Goal: Task Accomplishment & Management: Use online tool/utility

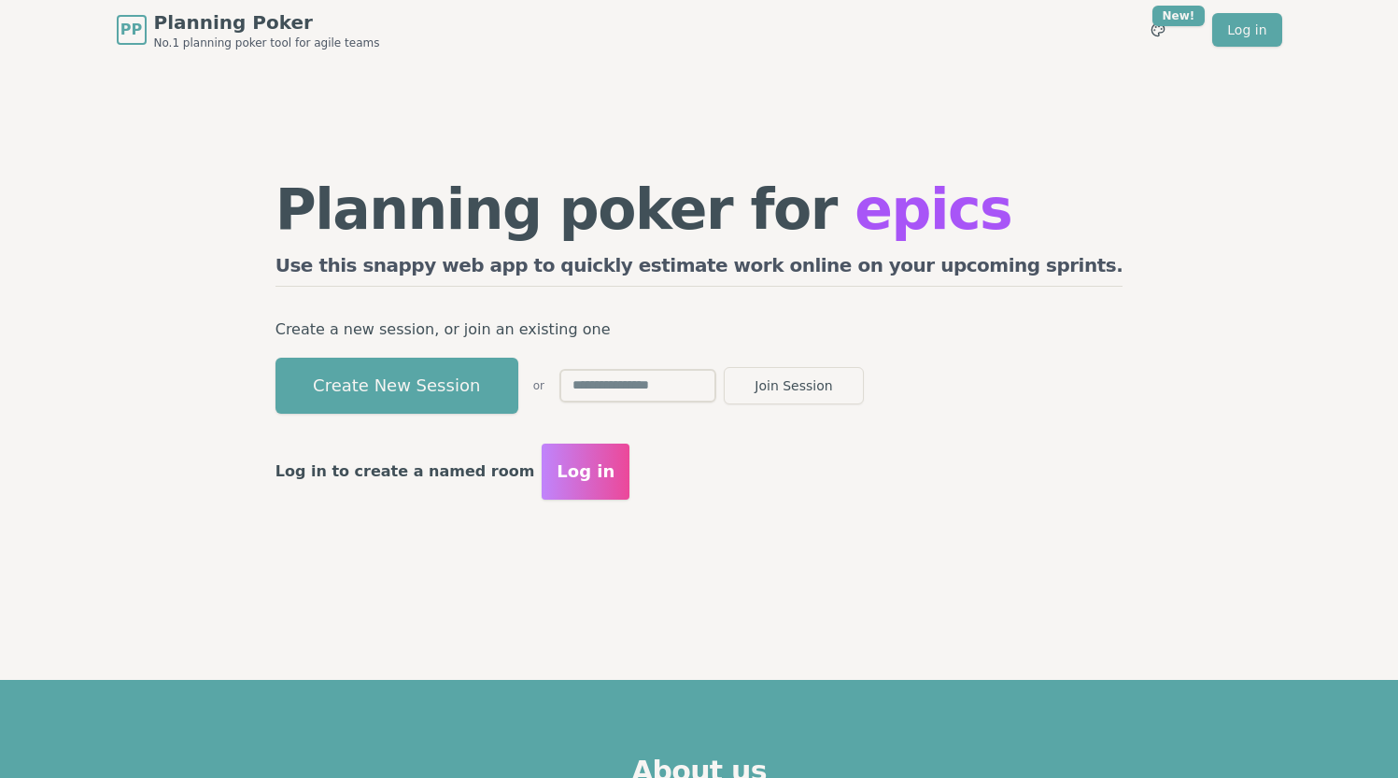
click at [458, 273] on h2 "Use this snappy web app to quickly estimate work online on your upcoming sprint…" at bounding box center [700, 269] width 848 height 35
click at [680, 368] on form "Join Session" at bounding box center [711, 385] width 304 height 37
click at [689, 382] on input "text" at bounding box center [637, 386] width 157 height 34
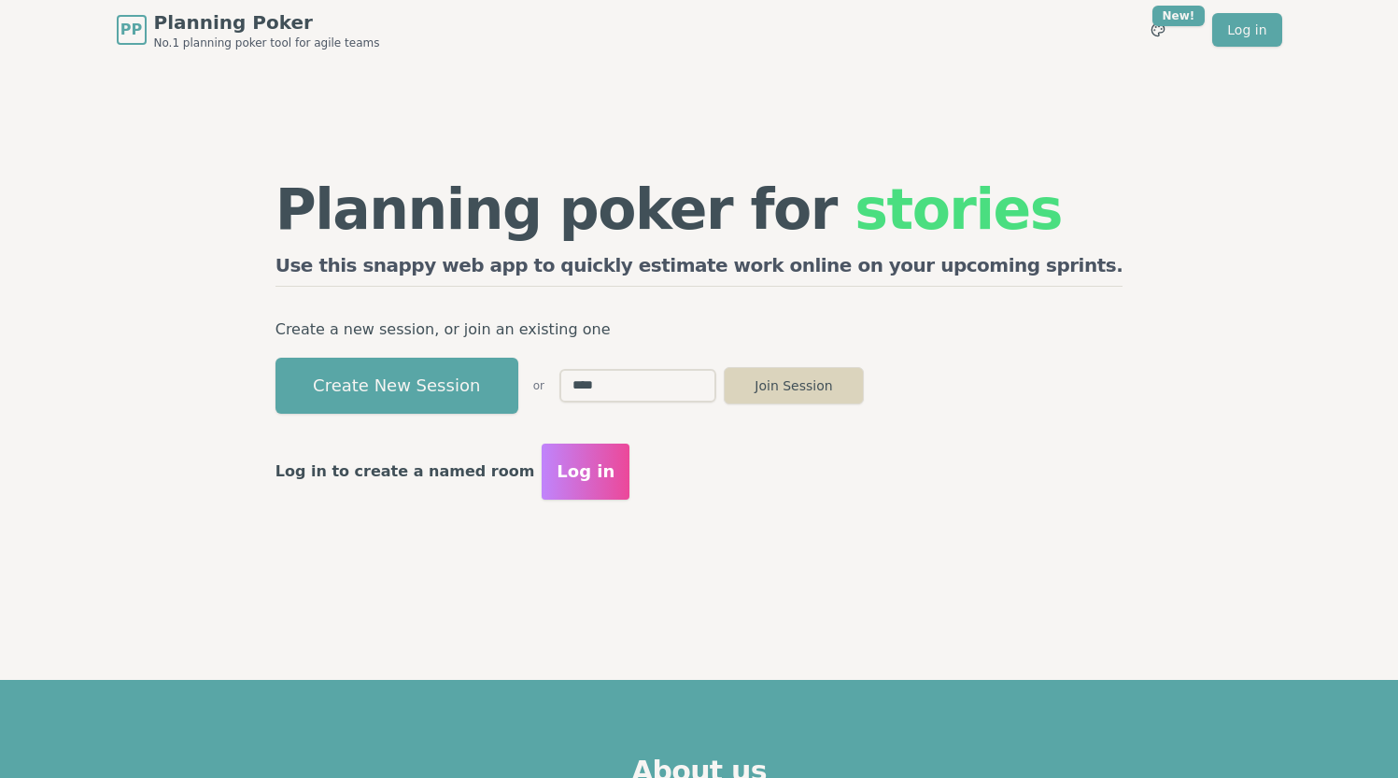
type input "****"
click at [864, 375] on button "Join Session" at bounding box center [794, 385] width 140 height 37
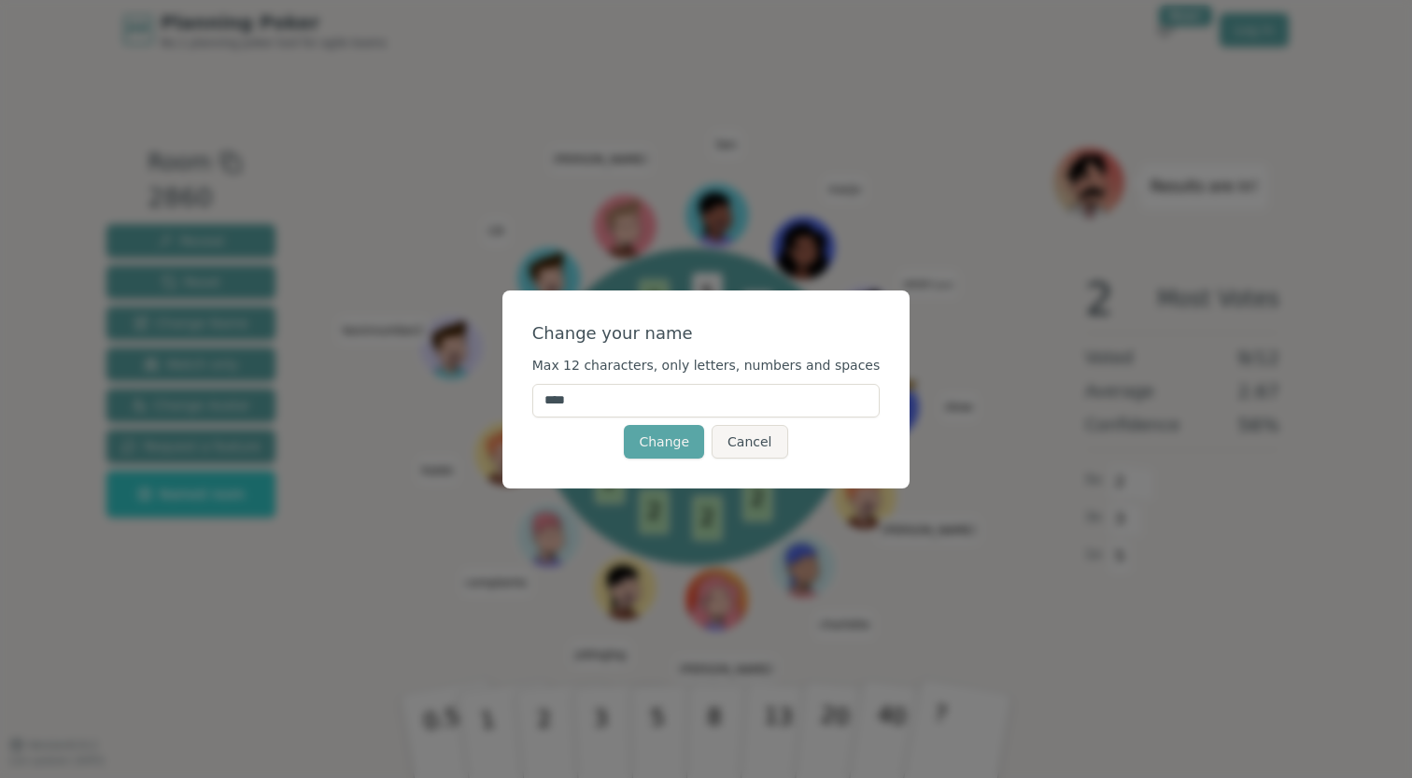
click at [697, 411] on input "****" at bounding box center [706, 401] width 348 height 34
type input "******"
click at [657, 446] on button "Change" at bounding box center [664, 442] width 80 height 34
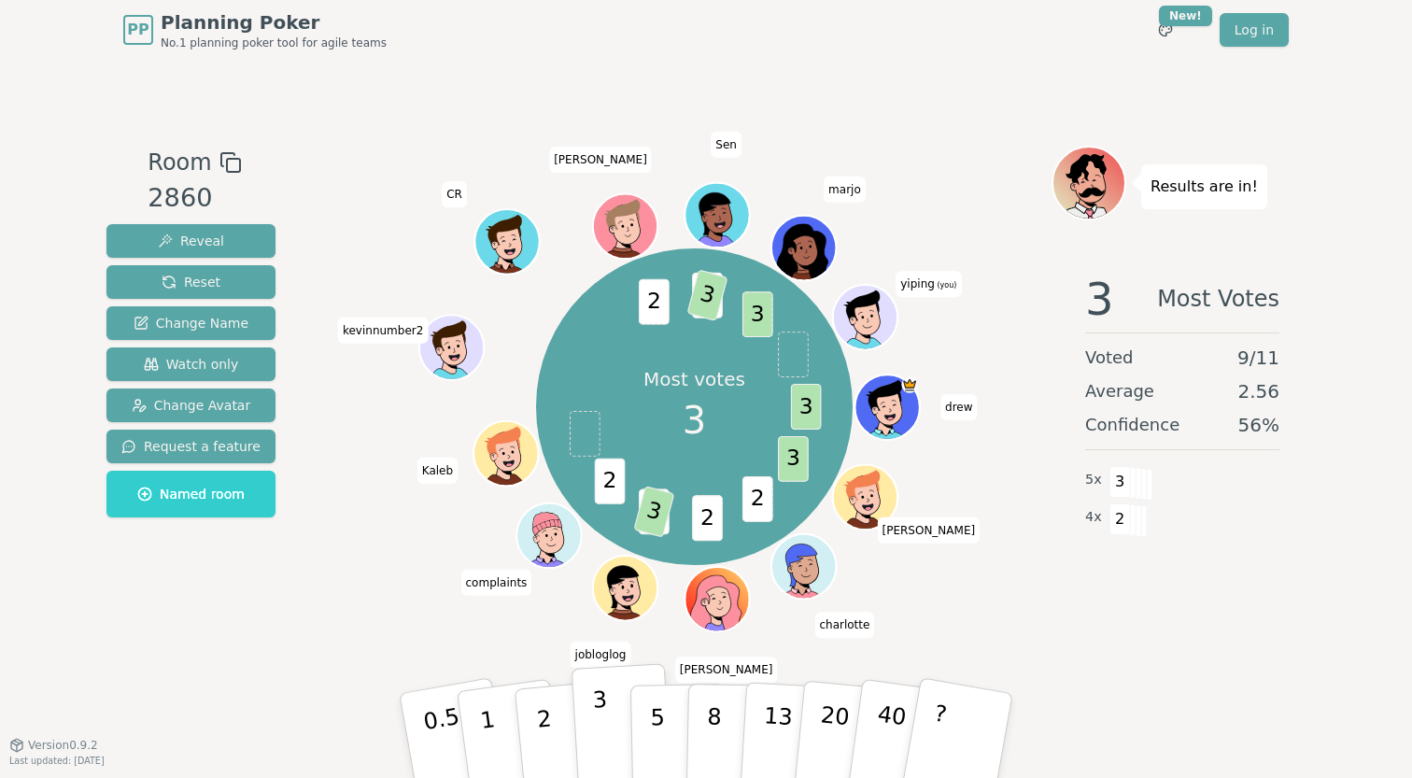
click at [608, 708] on button "3" at bounding box center [623, 736] width 102 height 146
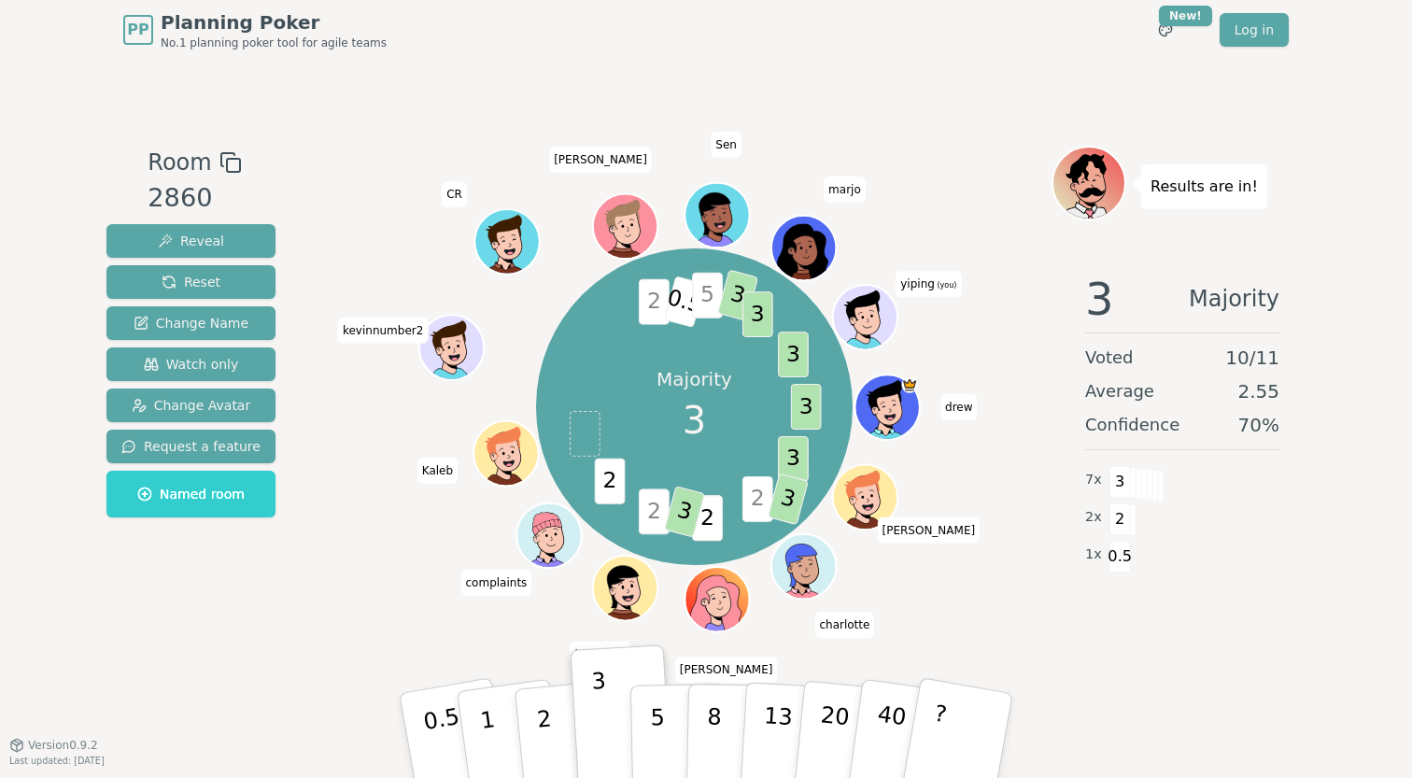
click at [861, 316] on icon at bounding box center [867, 316] width 63 height 7
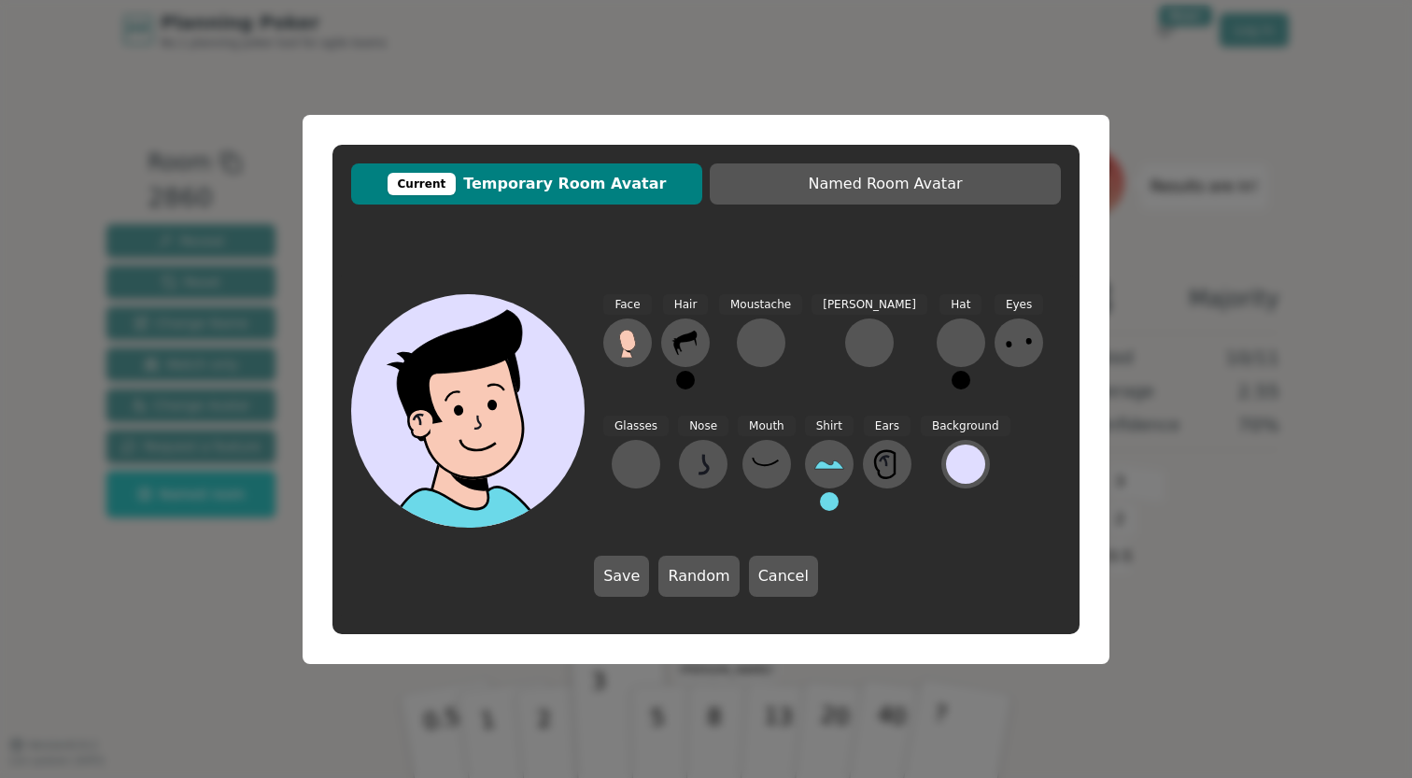
click at [491, 401] on ellipse at bounding box center [492, 404] width 10 height 11
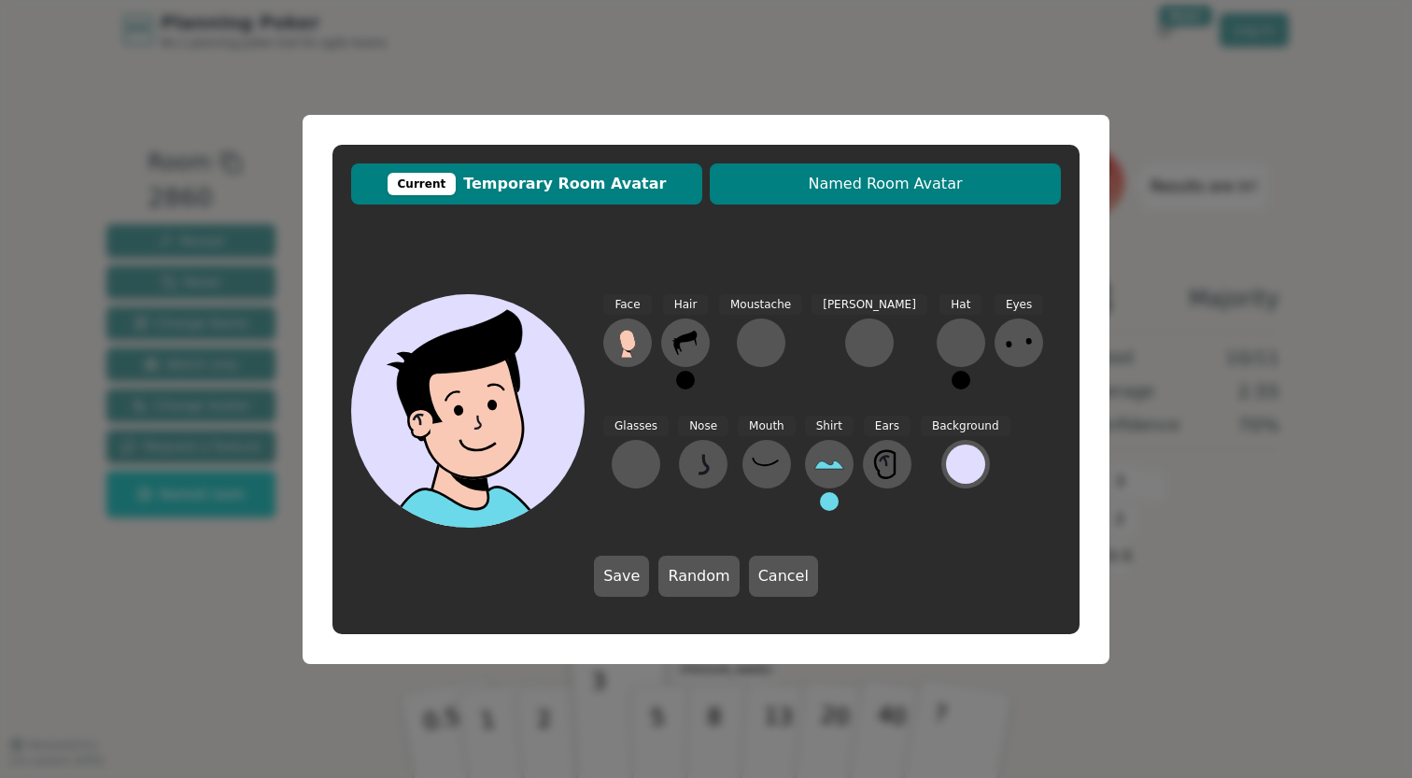
click at [843, 190] on span "Named Room Avatar" at bounding box center [885, 184] width 332 height 22
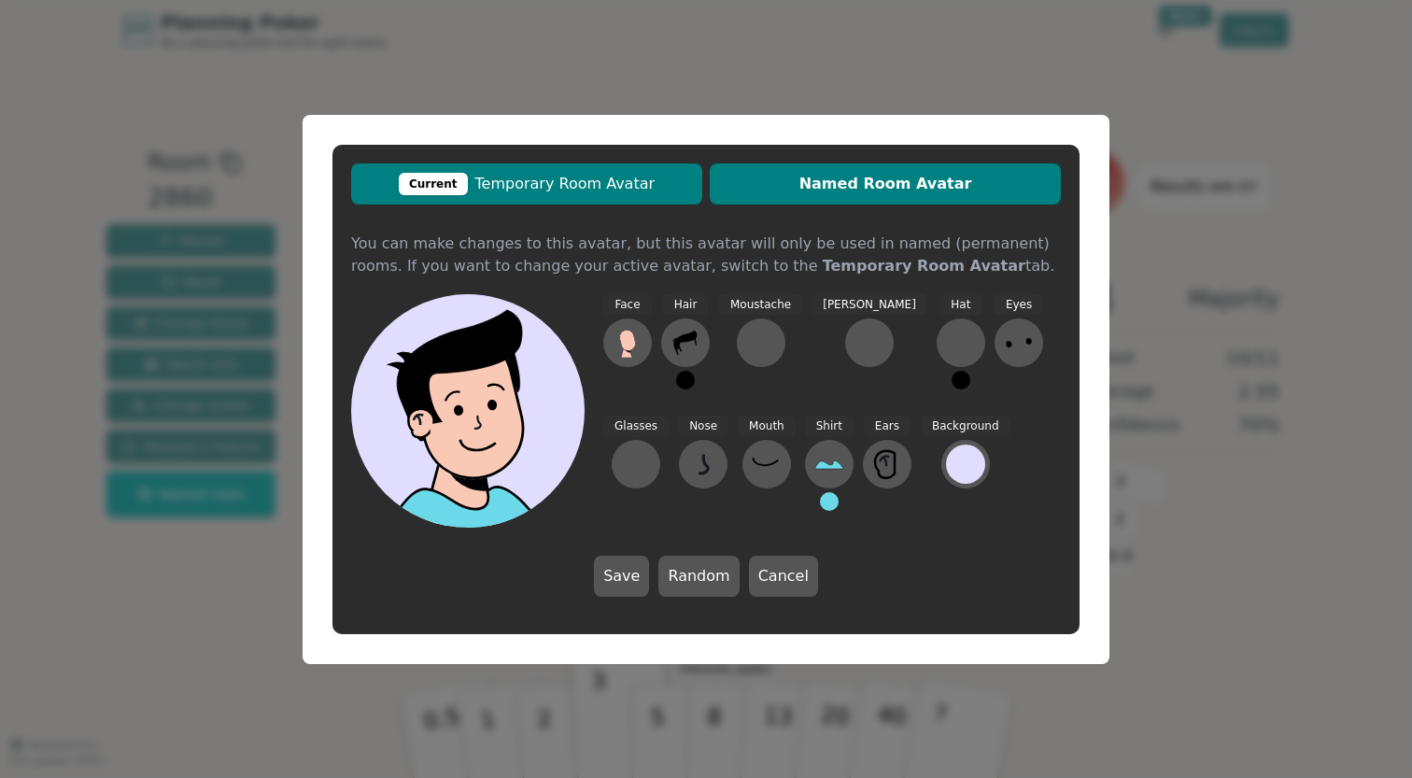
click at [670, 179] on span "Current Temporary Room Avatar" at bounding box center [526, 184] width 332 height 22
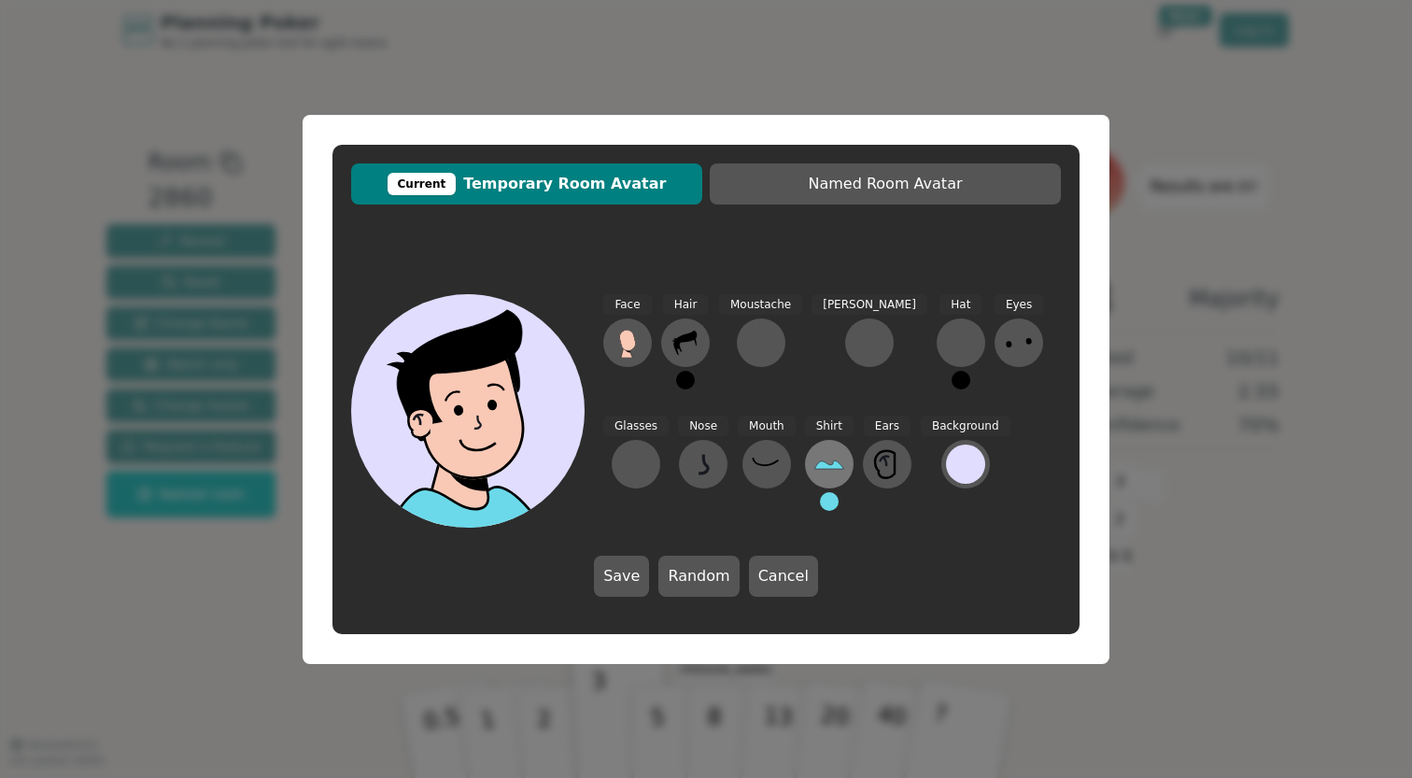
click at [814, 465] on icon at bounding box center [828, 465] width 29 height 8
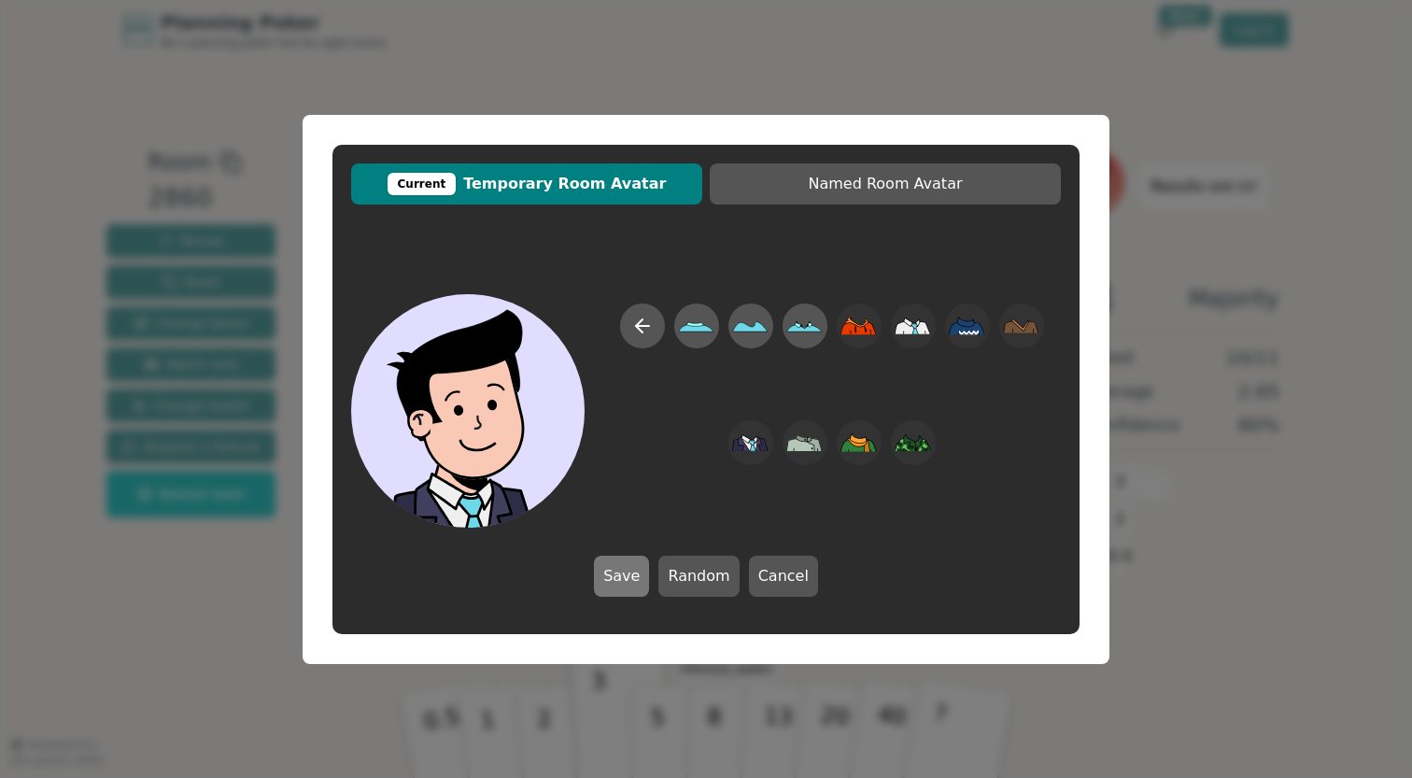
click at [624, 579] on button "Save" at bounding box center [621, 576] width 55 height 41
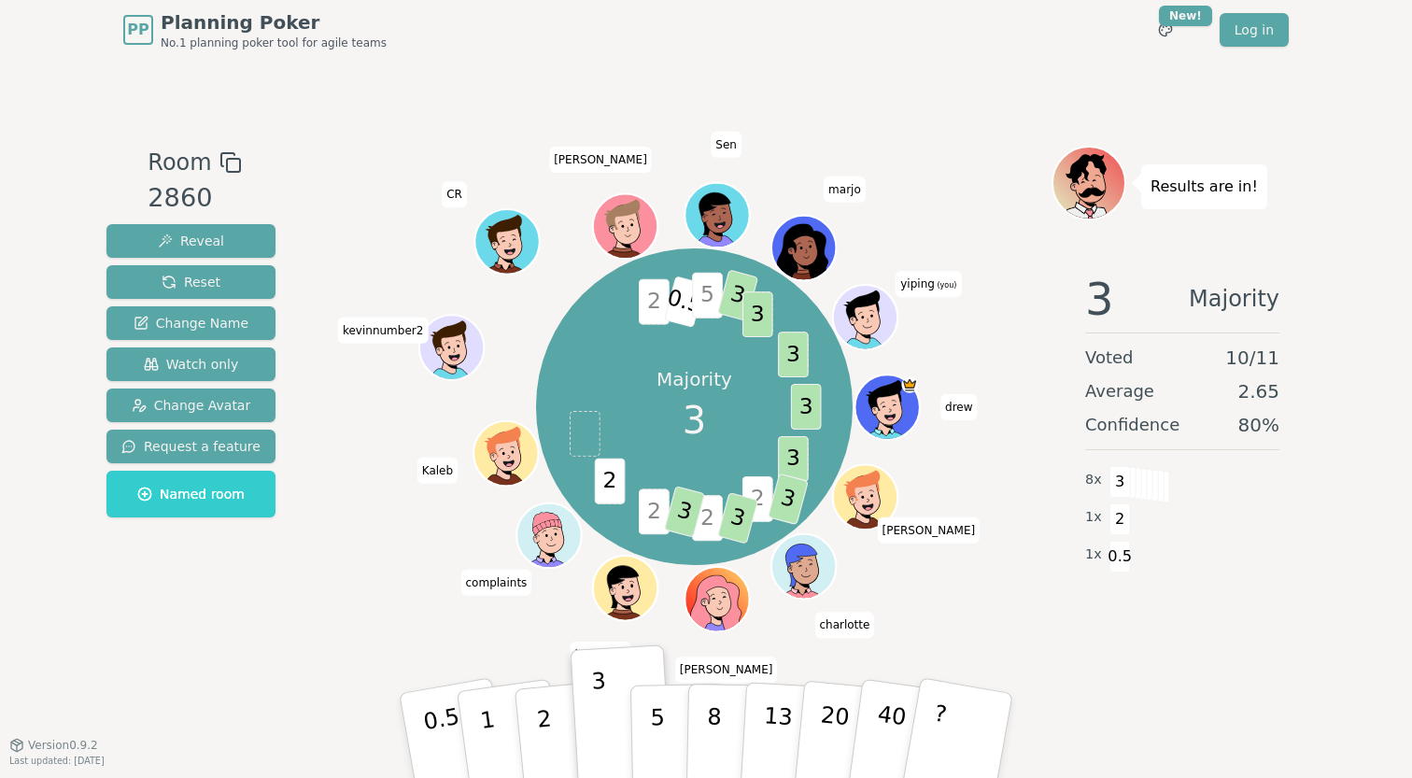
click at [854, 317] on icon at bounding box center [853, 320] width 6 height 7
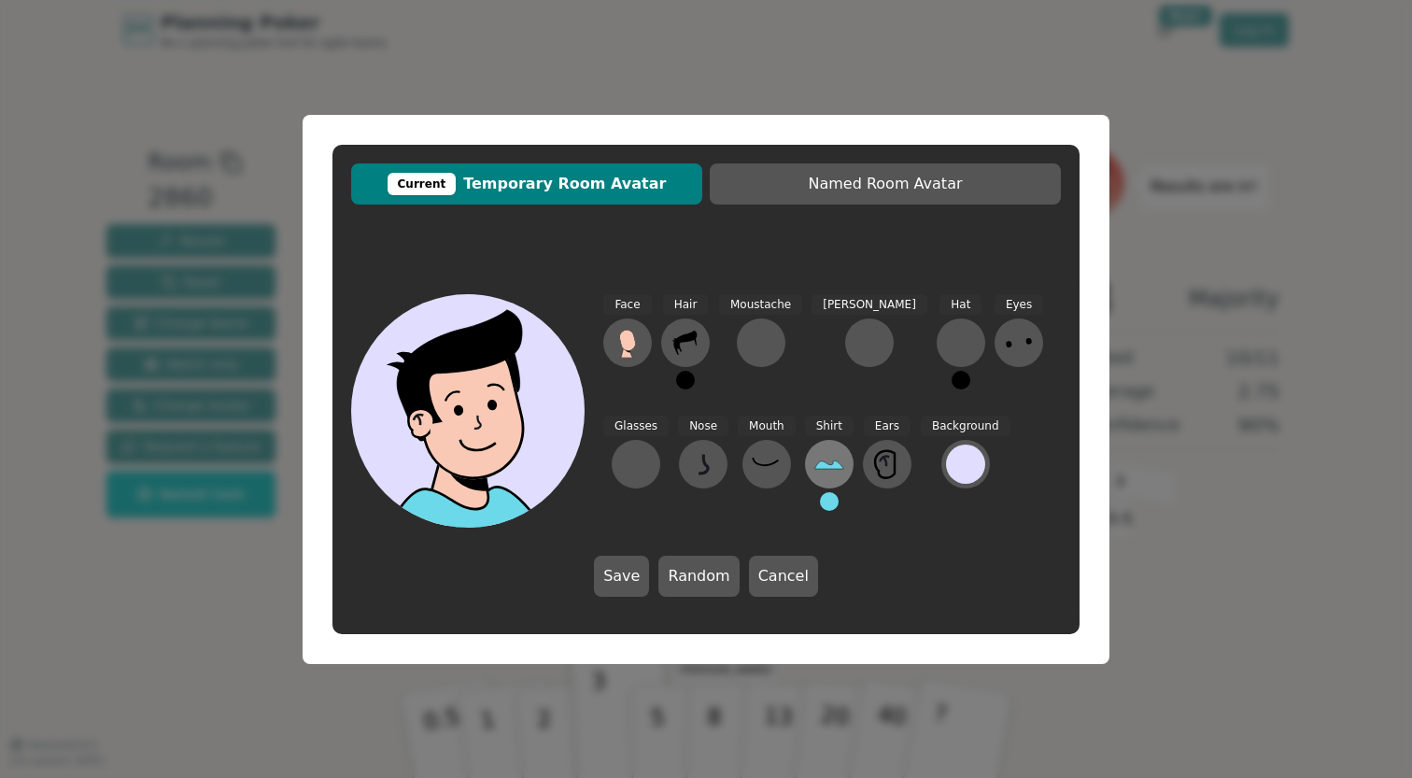
click at [805, 463] on button at bounding box center [829, 464] width 49 height 49
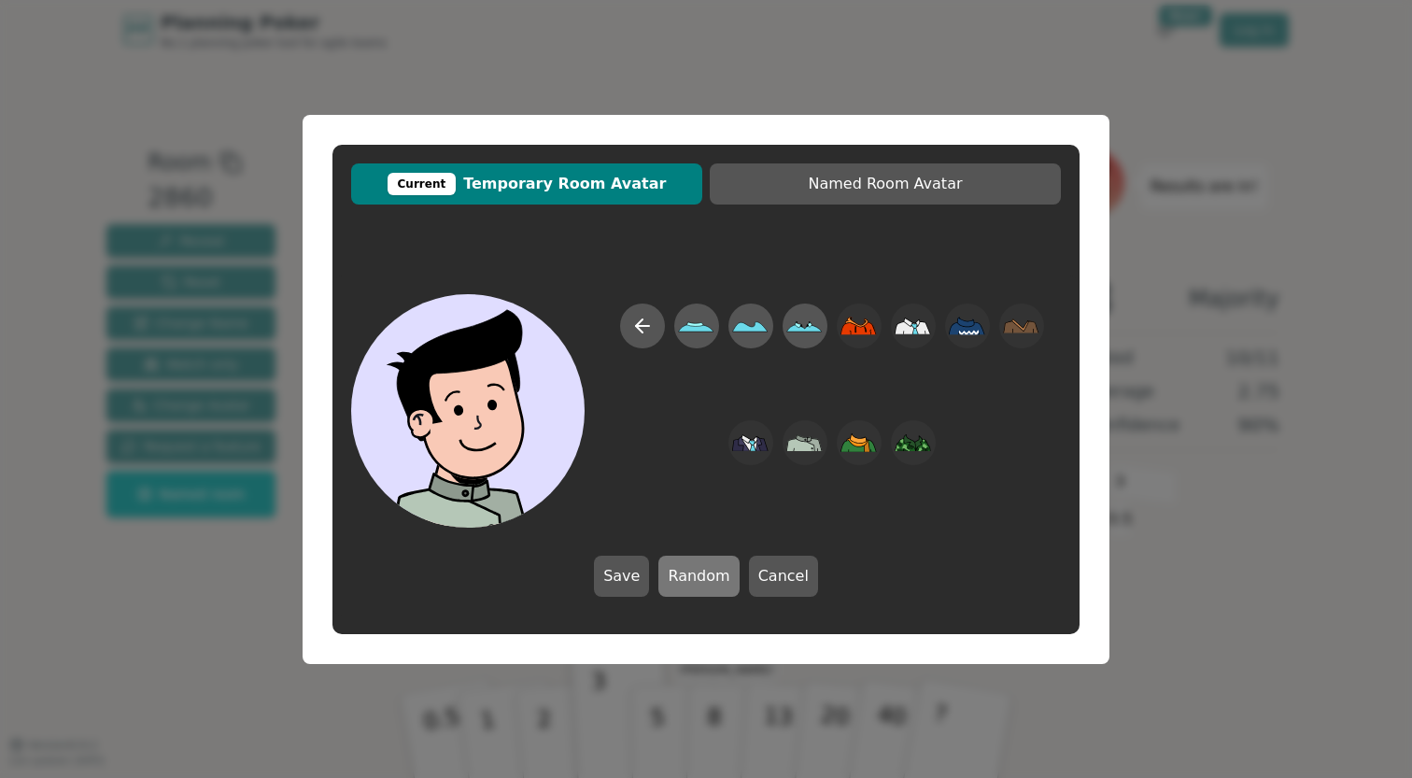
click at [684, 591] on button "Random" at bounding box center [698, 576] width 80 height 41
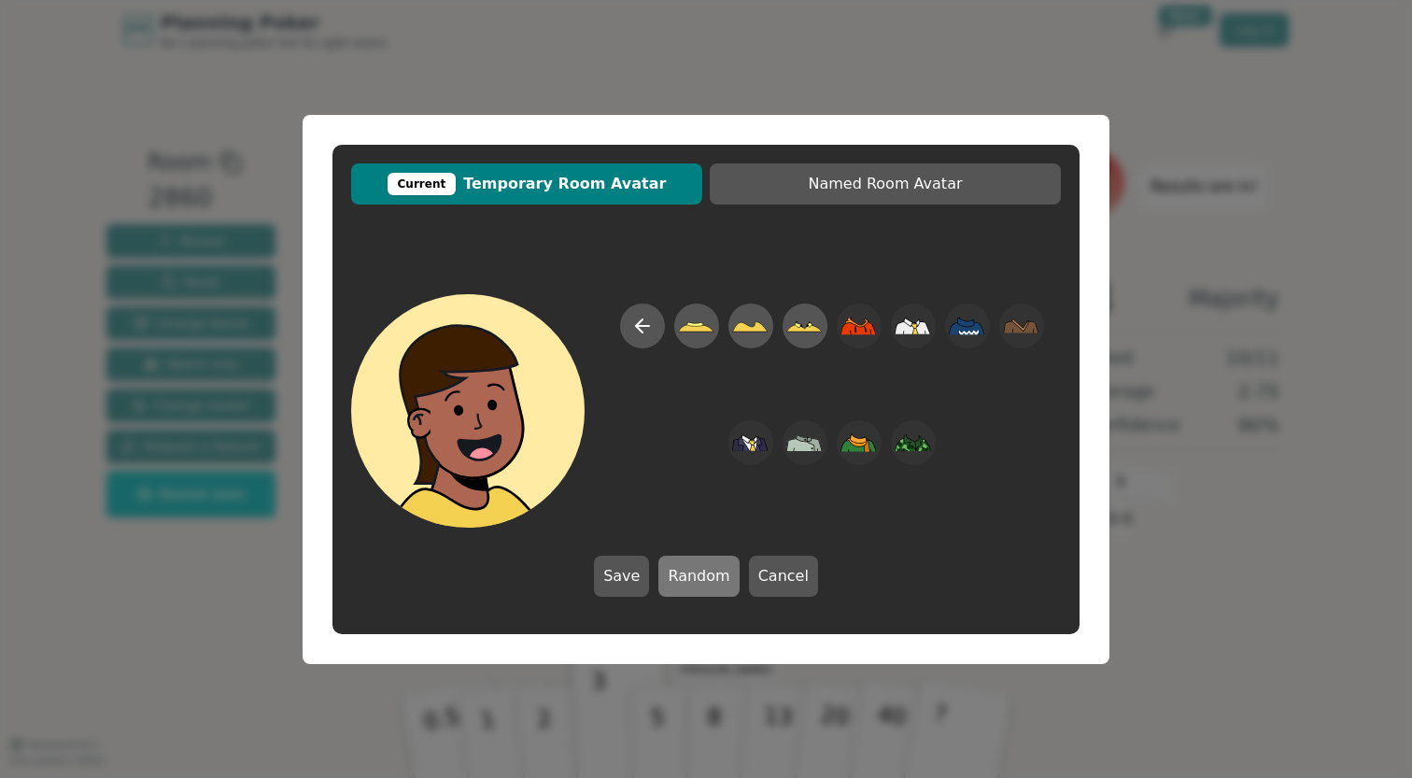
click at [686, 579] on button "Random" at bounding box center [698, 576] width 80 height 41
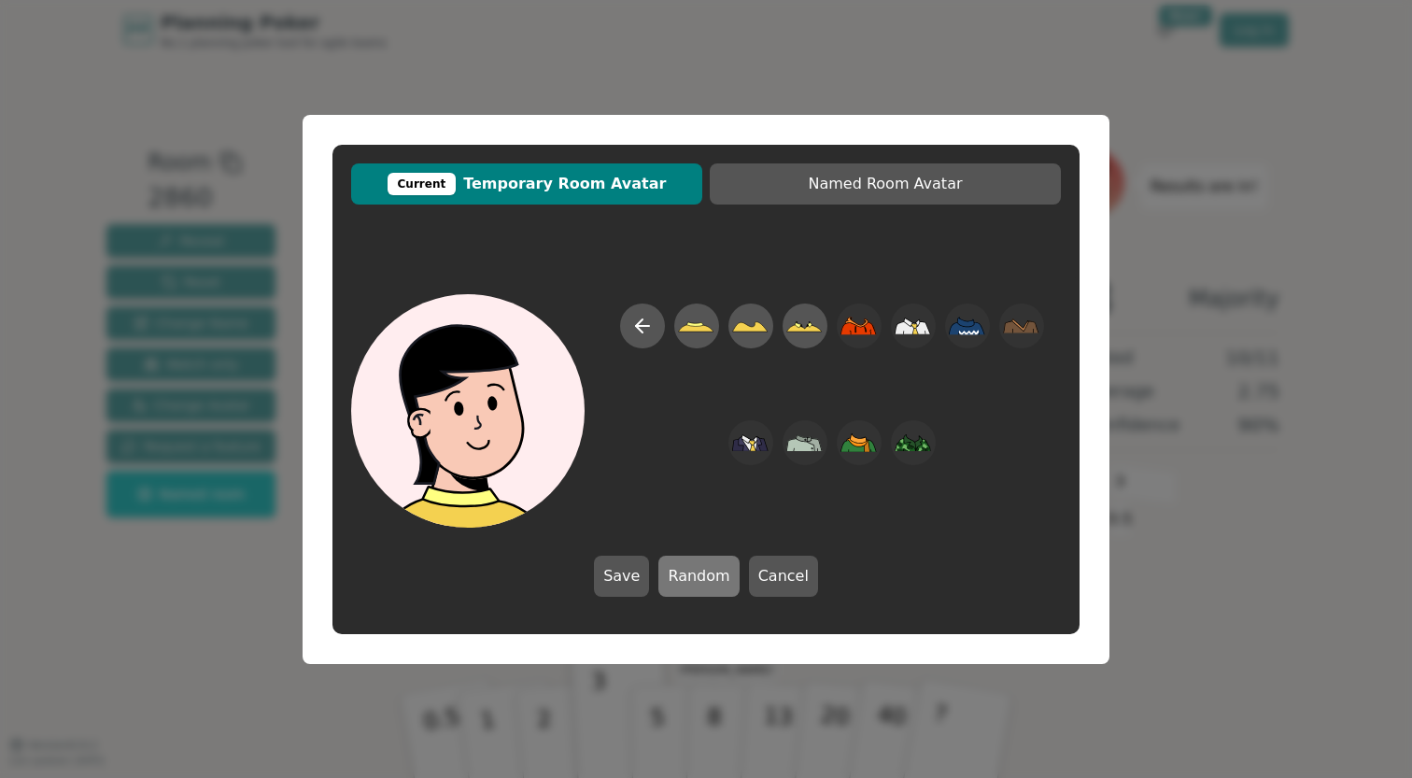
click at [686, 579] on button "Random" at bounding box center [698, 576] width 80 height 41
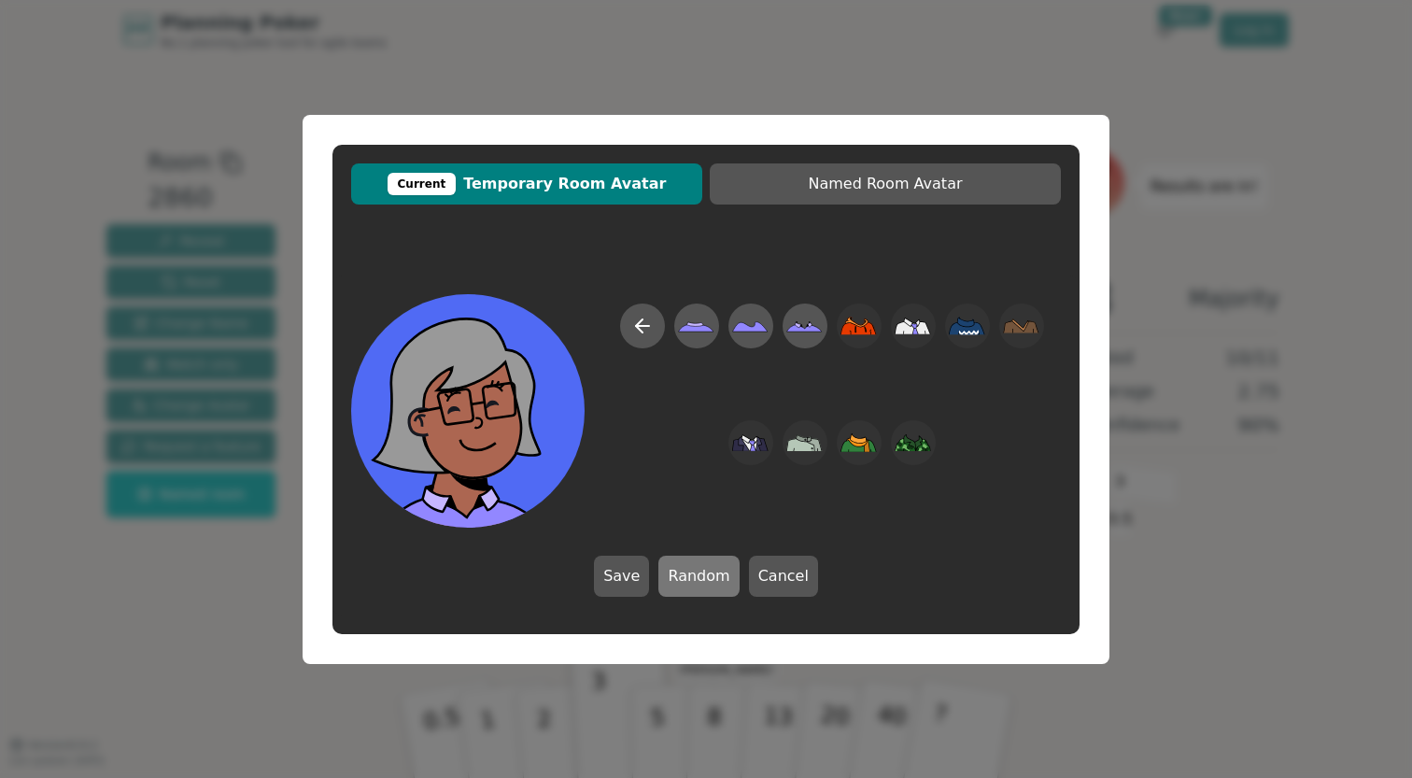
click at [686, 579] on button "Random" at bounding box center [698, 576] width 80 height 41
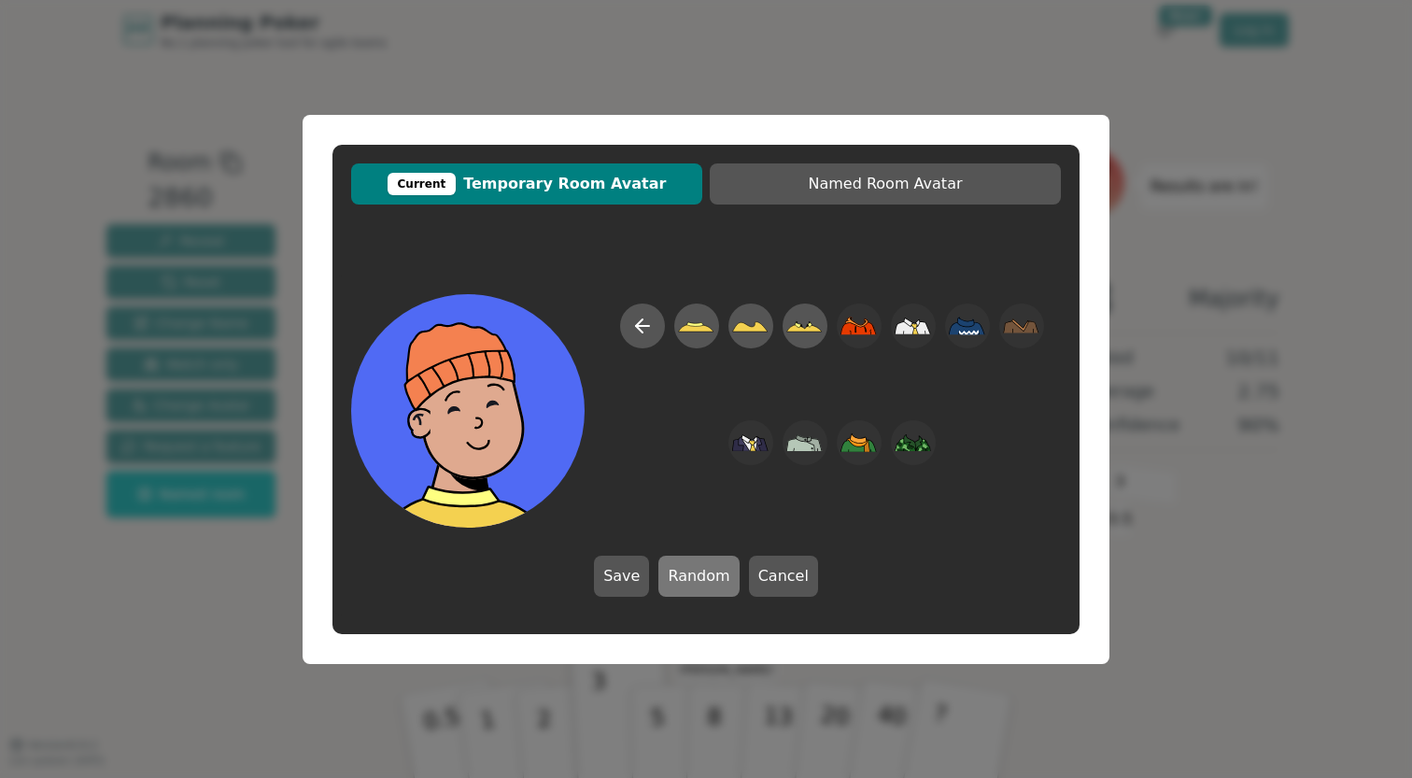
click at [686, 579] on button "Random" at bounding box center [698, 576] width 80 height 41
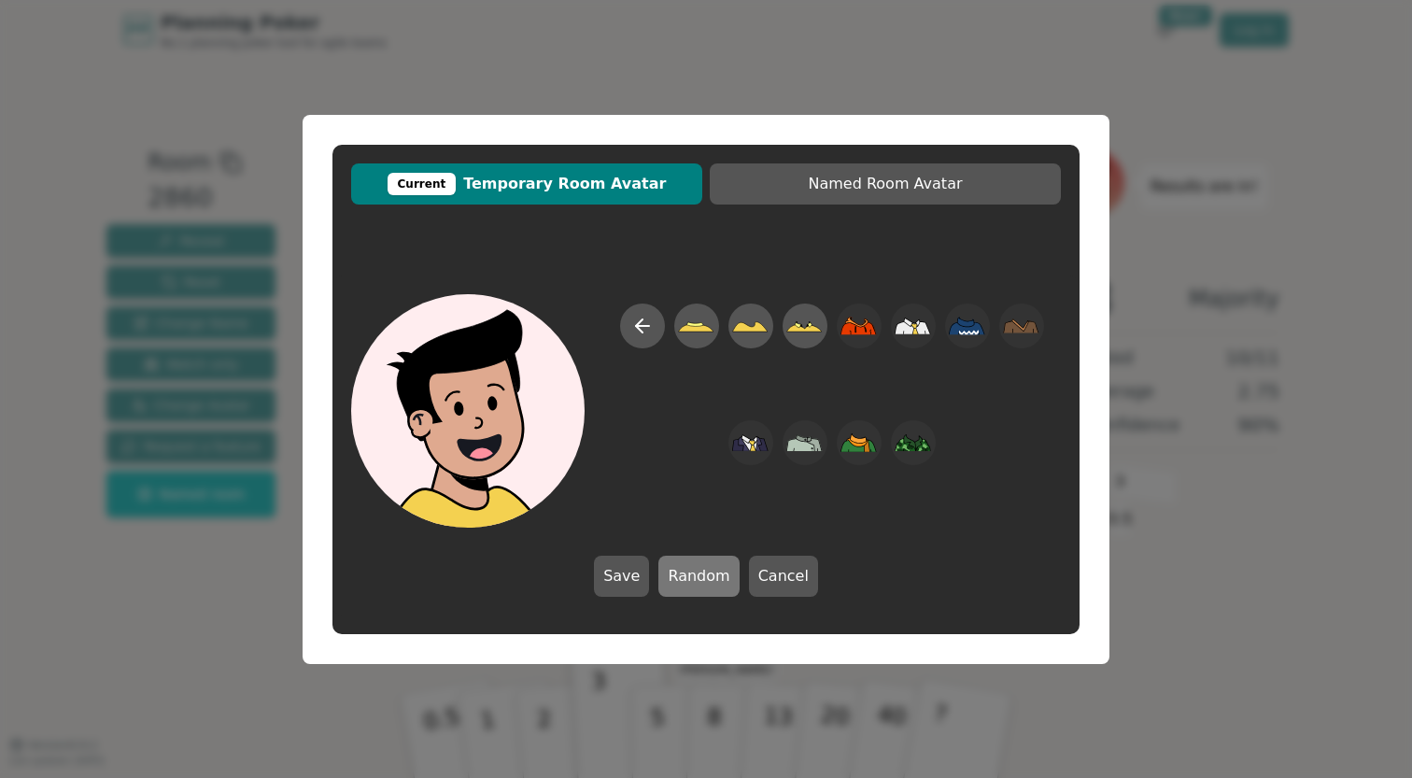
click at [686, 579] on button "Random" at bounding box center [698, 576] width 80 height 41
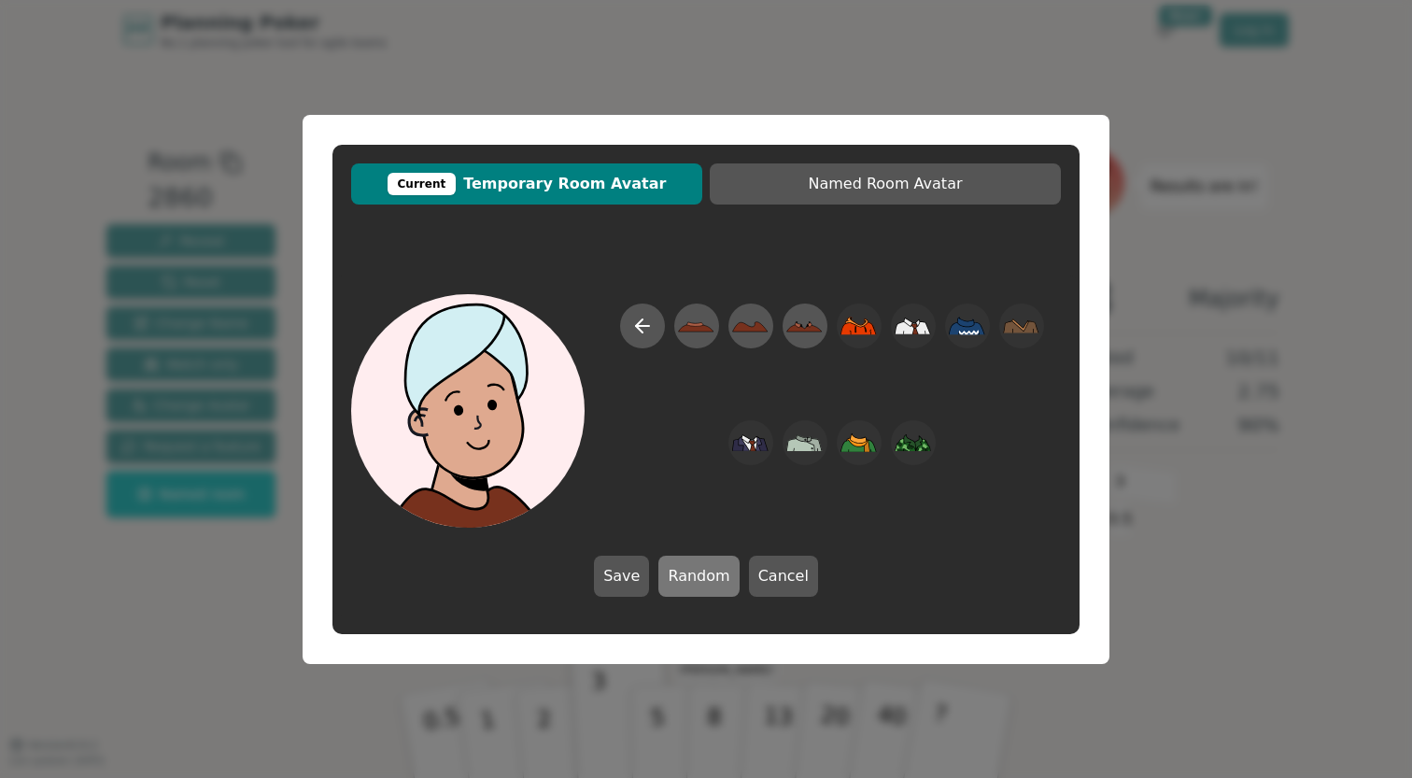
click at [686, 579] on button "Random" at bounding box center [698, 576] width 80 height 41
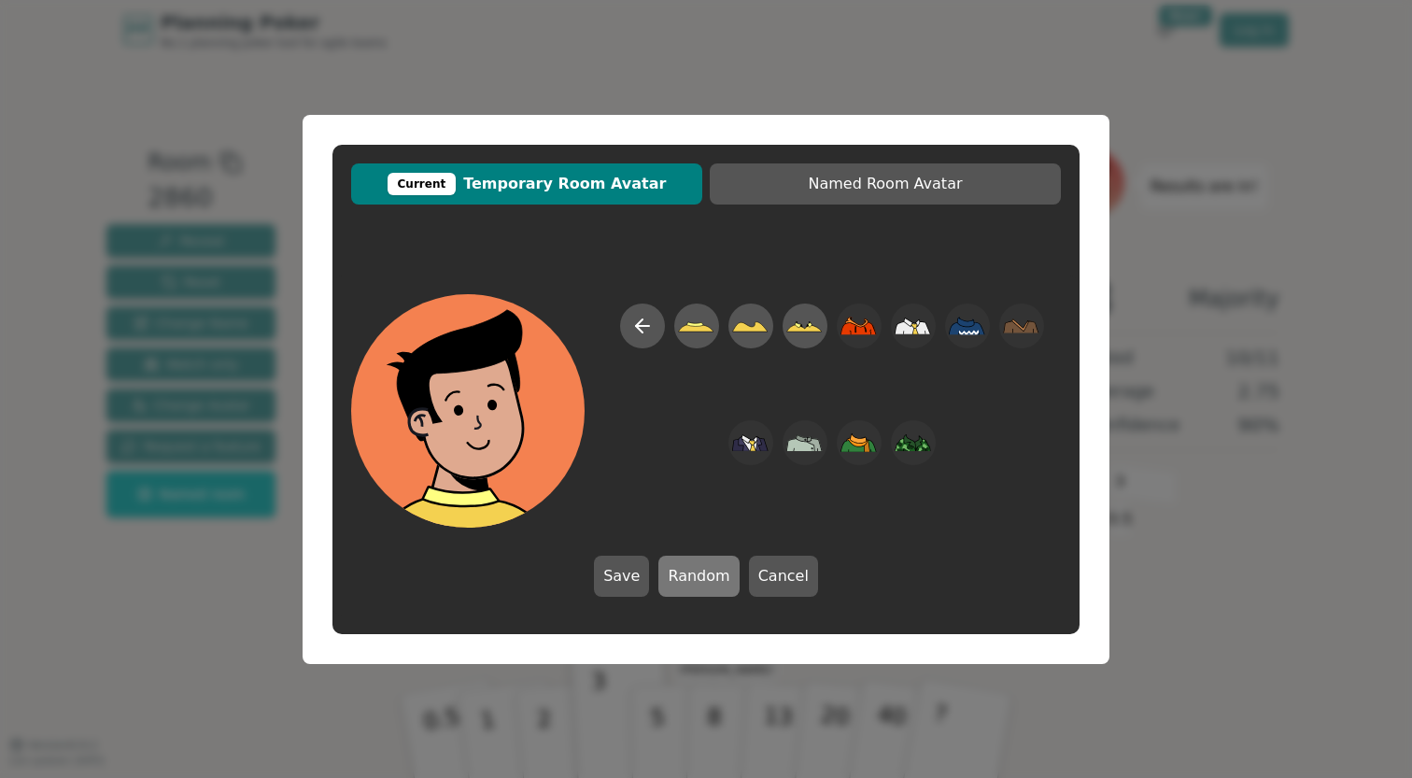
click at [686, 579] on button "Random" at bounding box center [698, 576] width 80 height 41
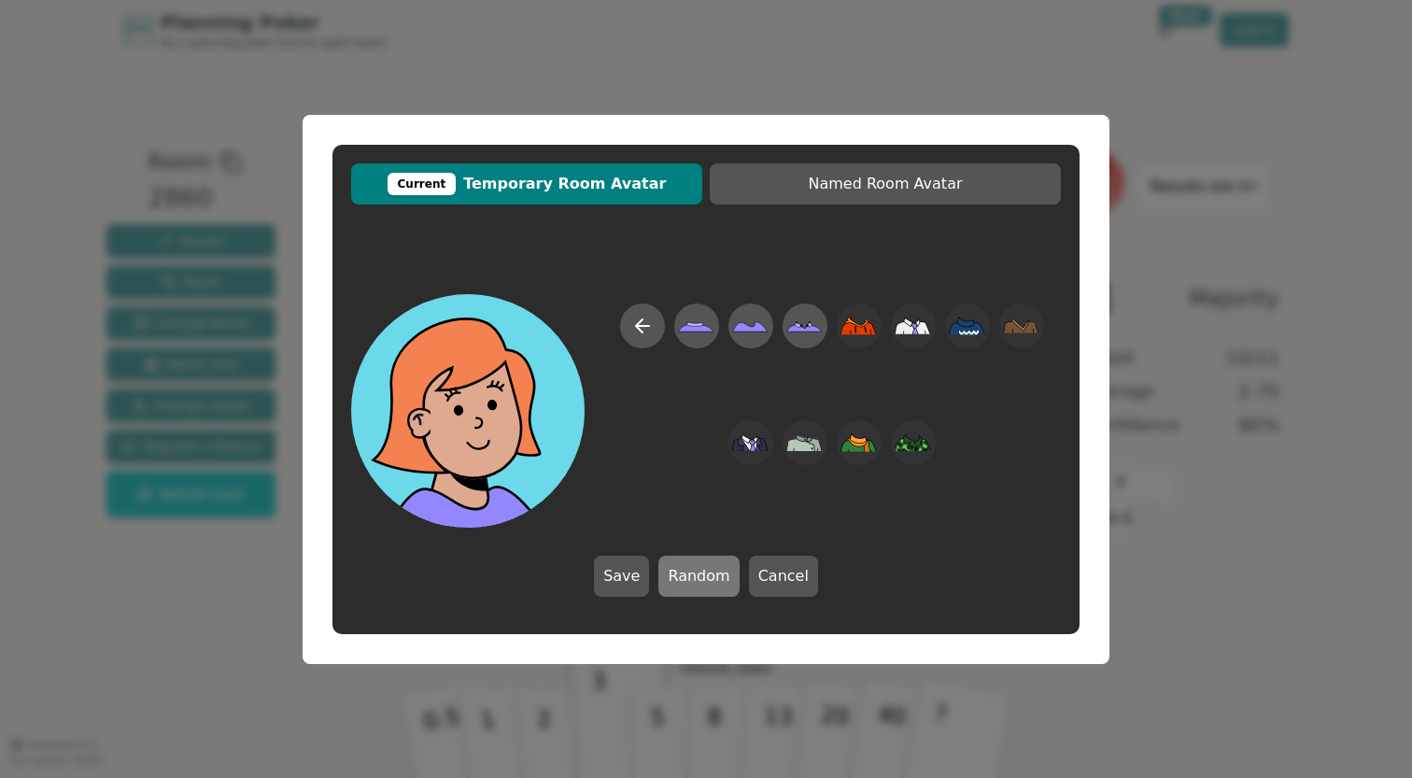
click at [686, 579] on button "Random" at bounding box center [698, 576] width 80 height 41
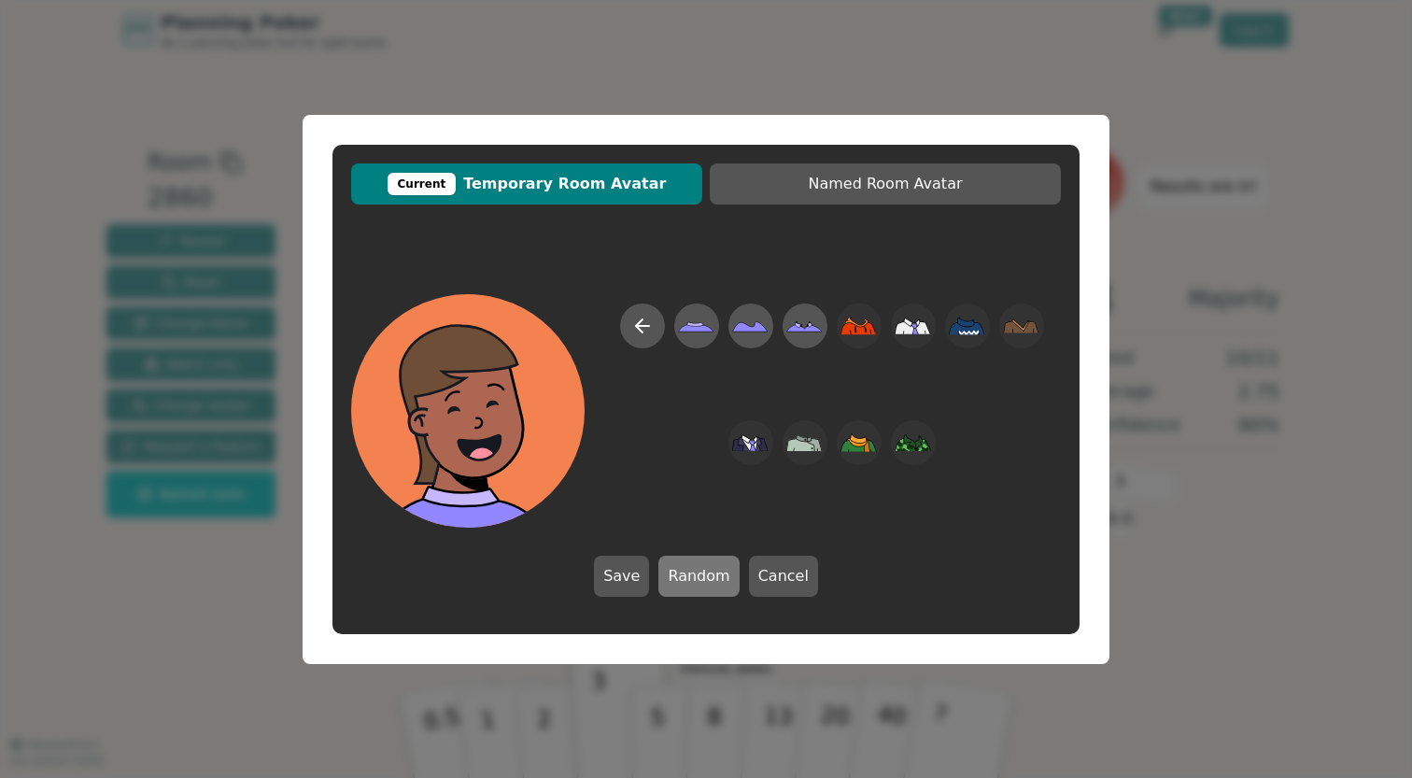
click at [686, 579] on button "Random" at bounding box center [698, 576] width 80 height 41
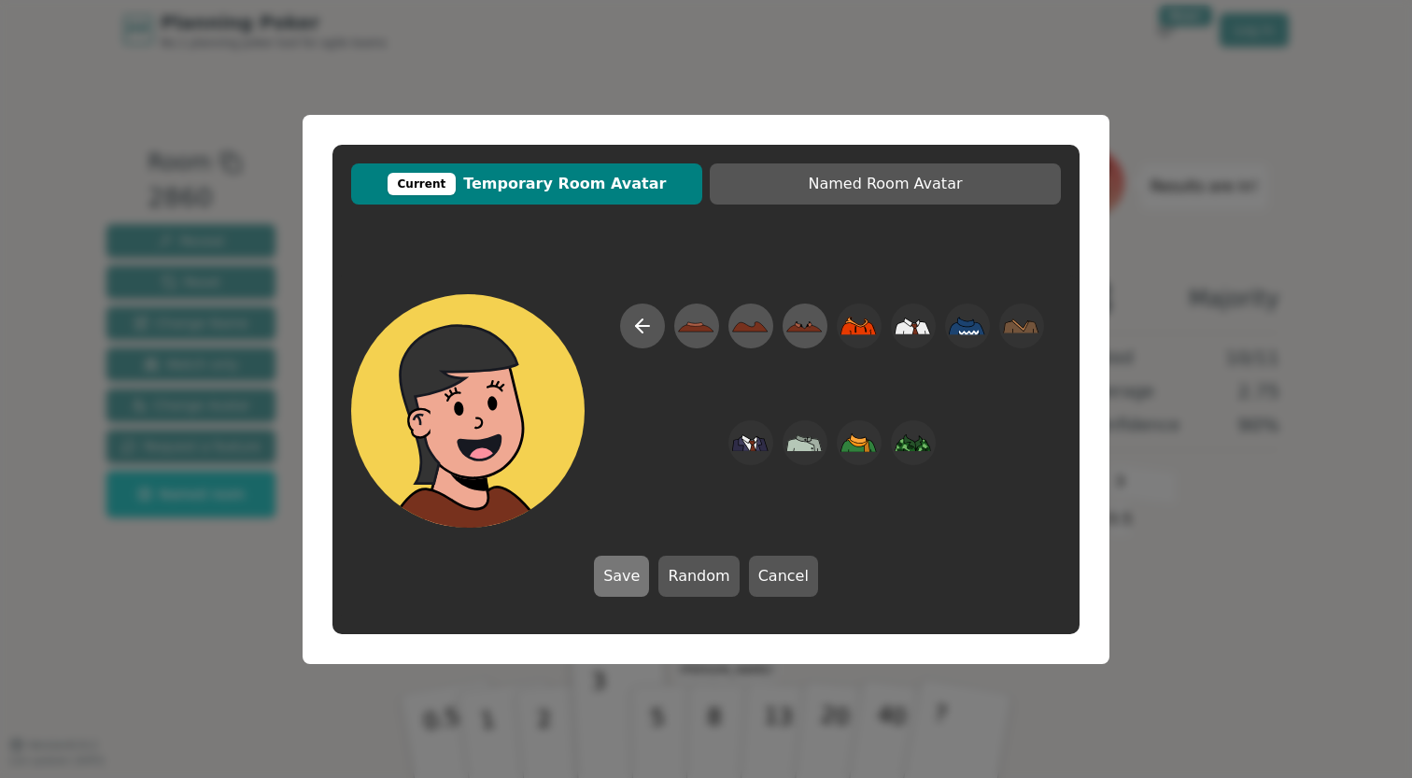
drag, startPoint x: 686, startPoint y: 581, endPoint x: 637, endPoint y: 581, distance: 49.5
click at [641, 582] on div "Save Random Cancel" at bounding box center [706, 576] width 224 height 41
click at [636, 581] on button "Save" at bounding box center [621, 576] width 55 height 41
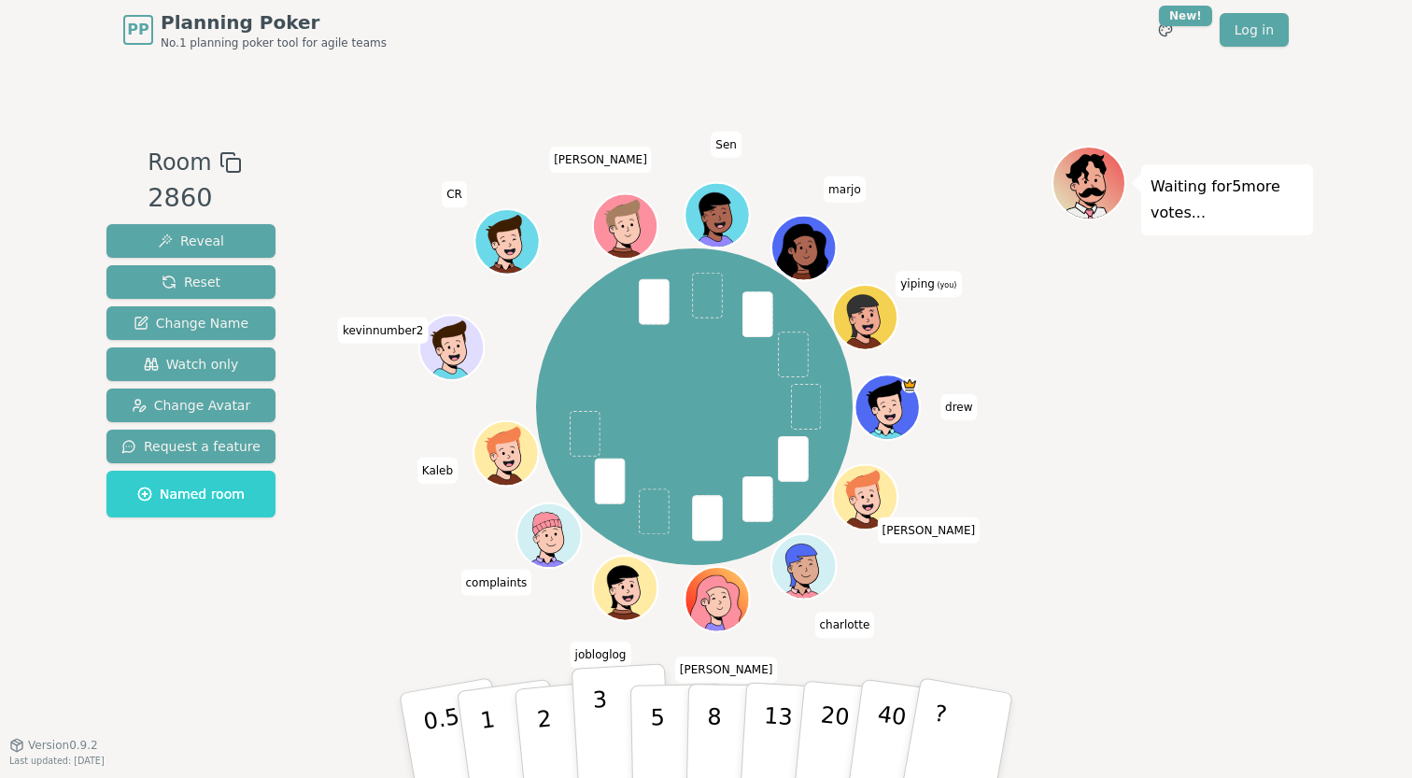
click at [626, 700] on button "3" at bounding box center [623, 736] width 102 height 146
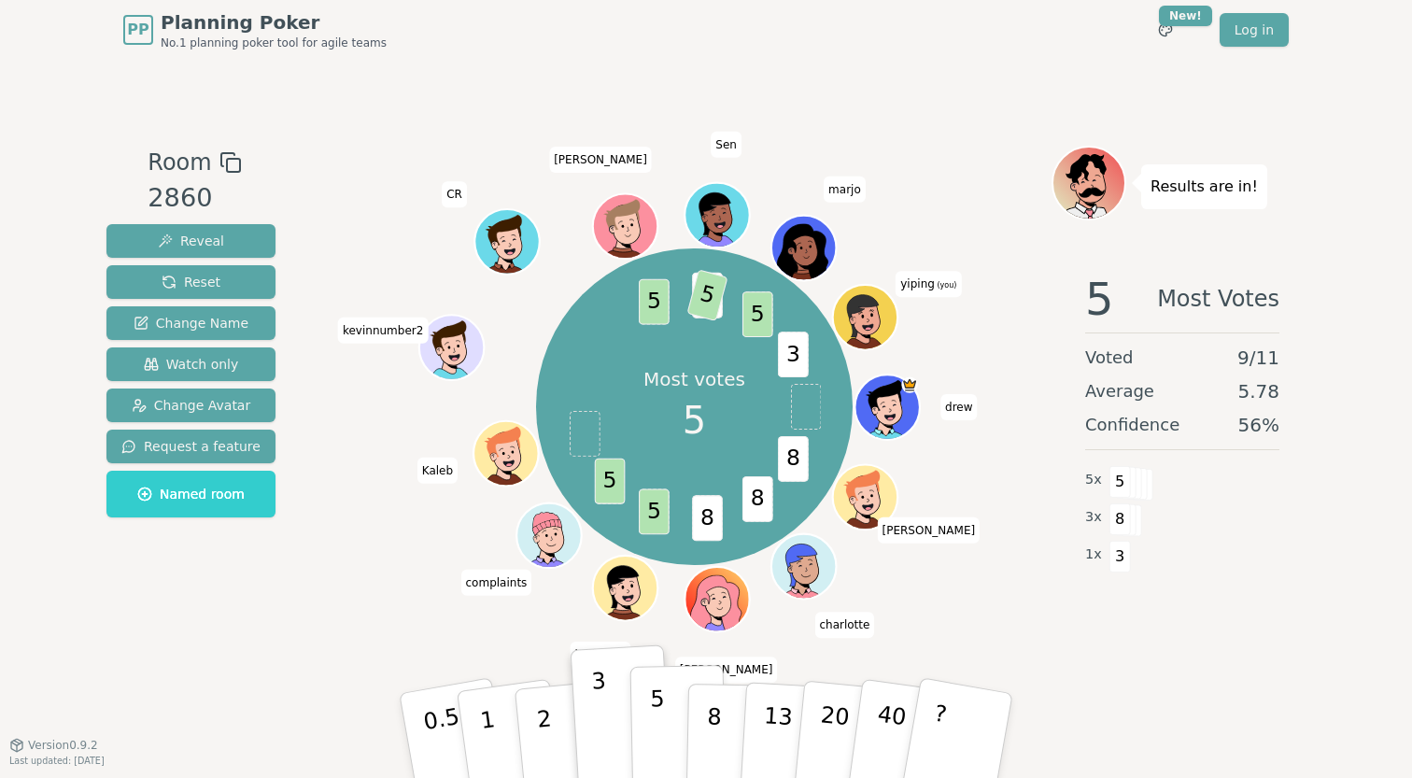
click at [670, 714] on button "5" at bounding box center [678, 736] width 96 height 142
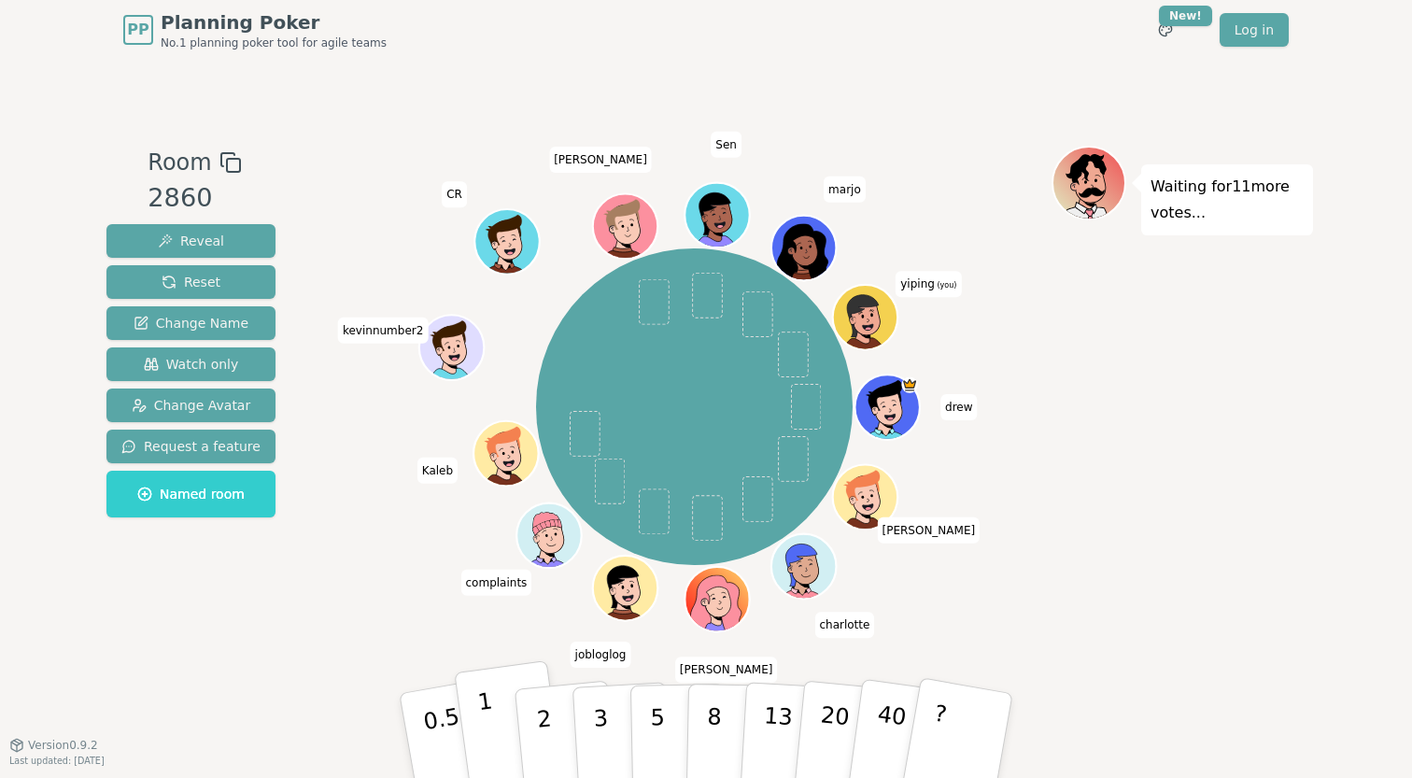
click at [491, 719] on button "1" at bounding box center [509, 735] width 111 height 151
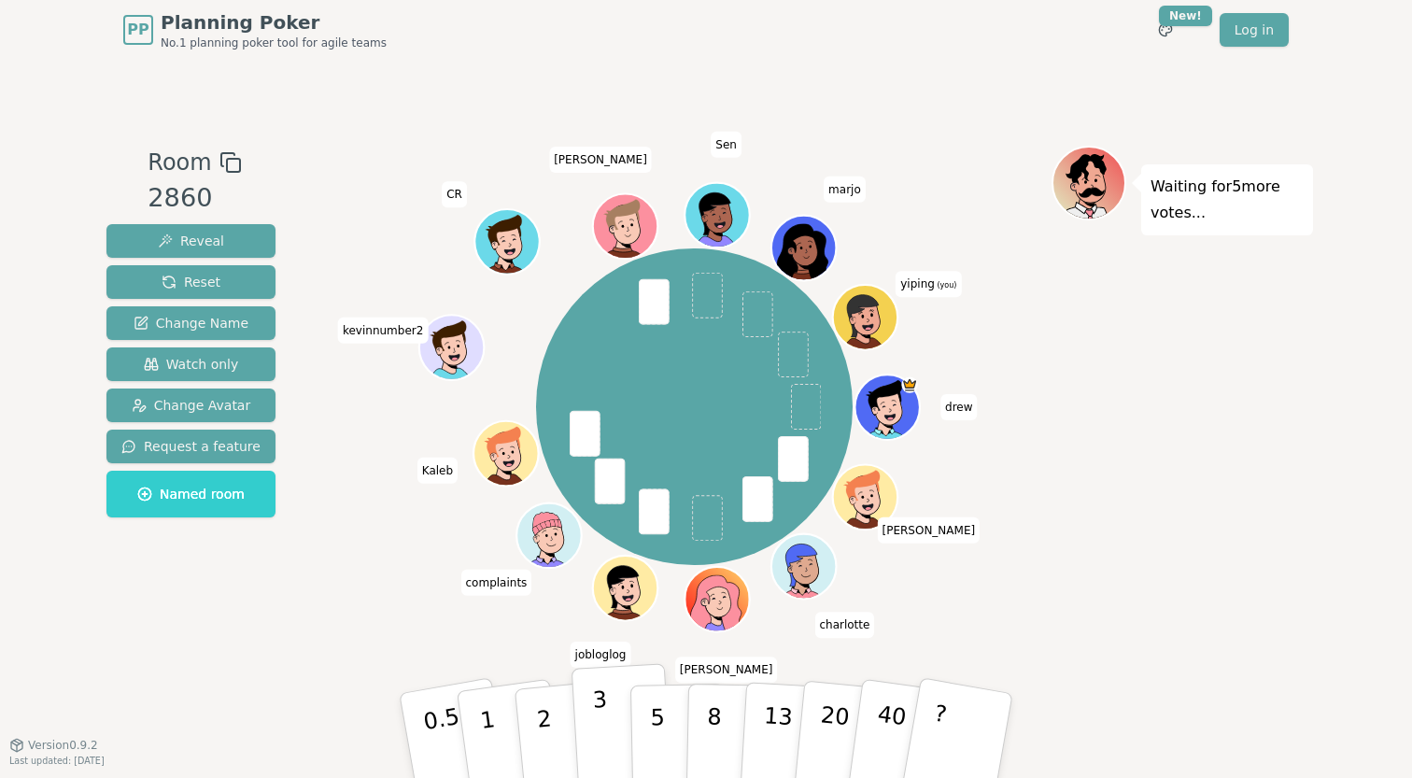
click at [613, 738] on button "3" at bounding box center [623, 736] width 102 height 146
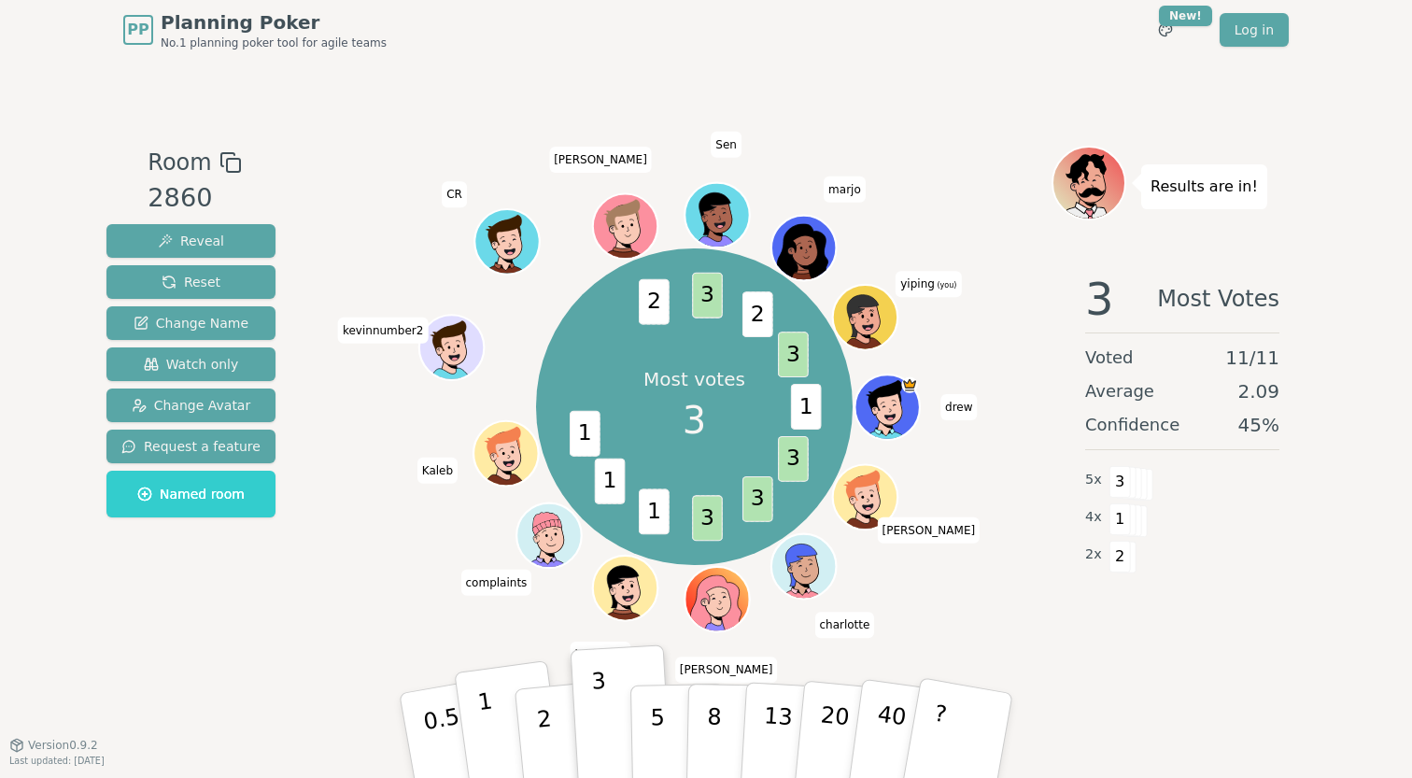
click at [504, 733] on button "1" at bounding box center [509, 735] width 111 height 151
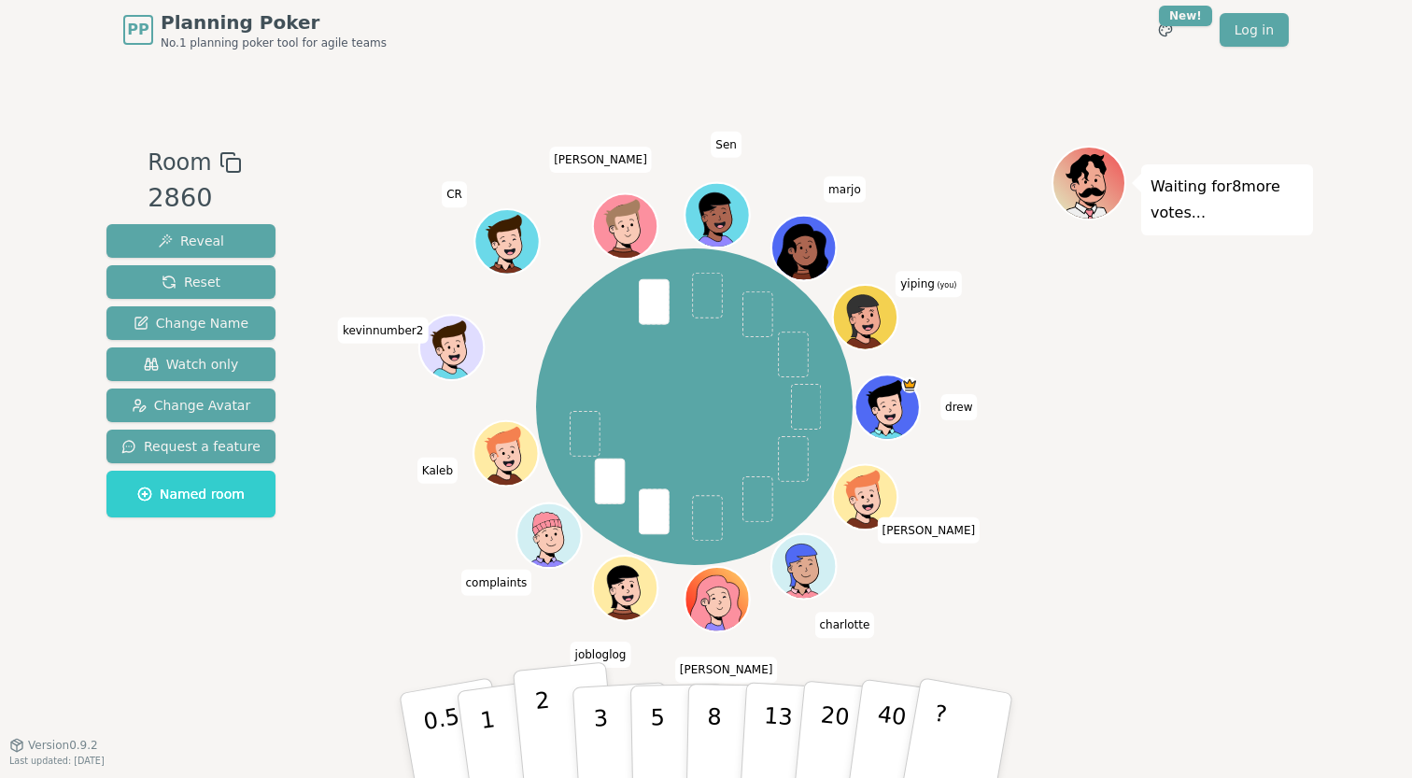
click at [556, 743] on button "2" at bounding box center [566, 736] width 106 height 148
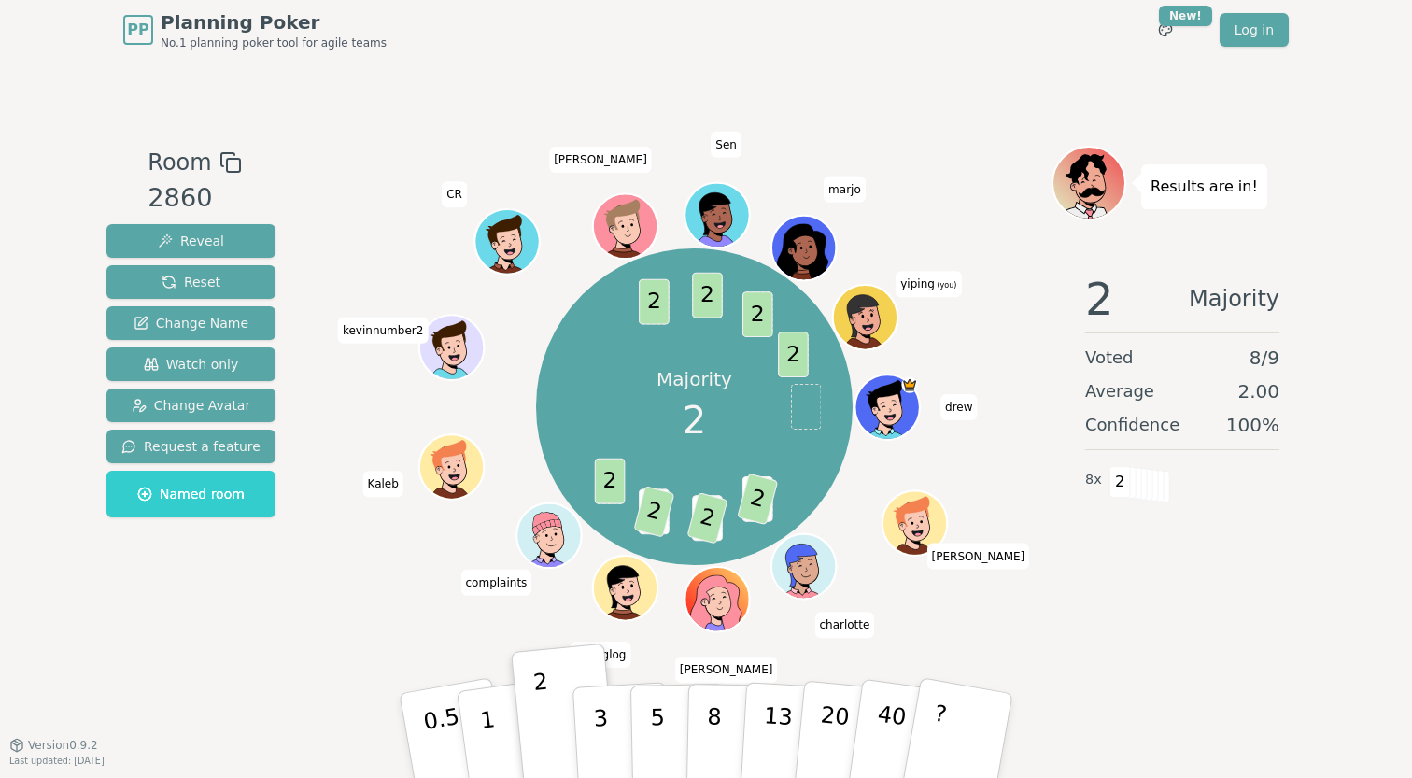
click at [374, 607] on div "Majority 2 3 2 3 2 1 2 2 2 2 2 2 drew kevin x charlotte dolly parton jobloglog …" at bounding box center [694, 407] width 714 height 456
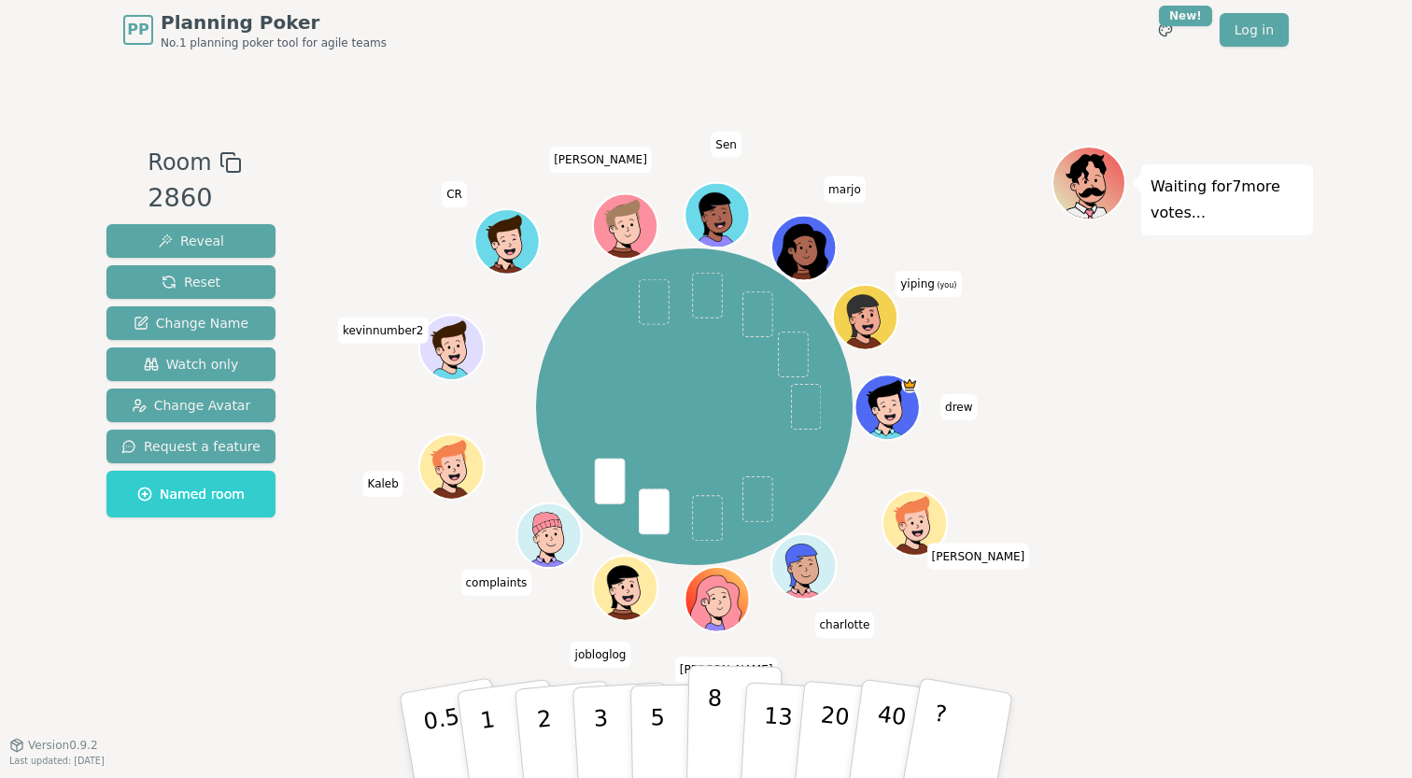
click at [702, 729] on button "8" at bounding box center [734, 736] width 96 height 142
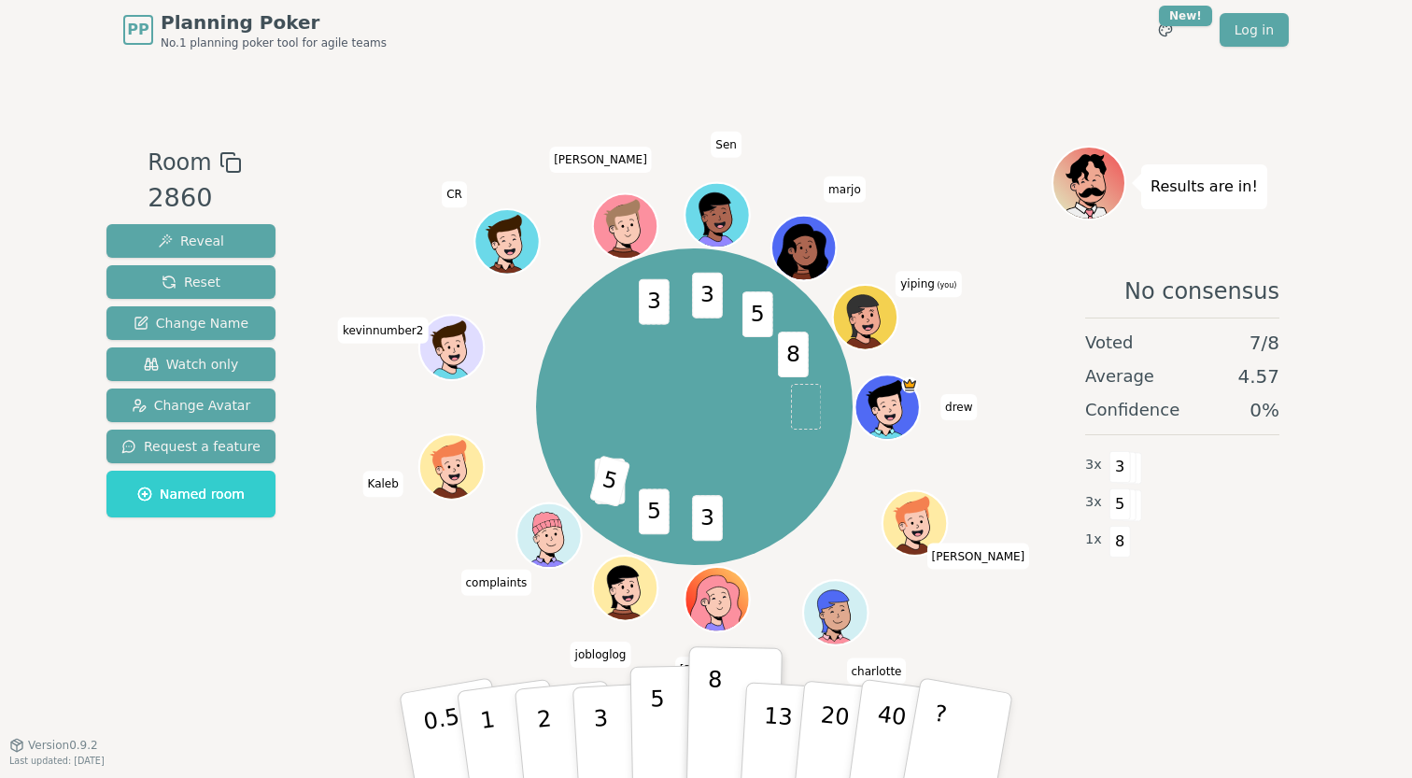
click at [648, 727] on button "5" at bounding box center [678, 736] width 96 height 142
